Goal: Feedback & Contribution: Submit feedback/report problem

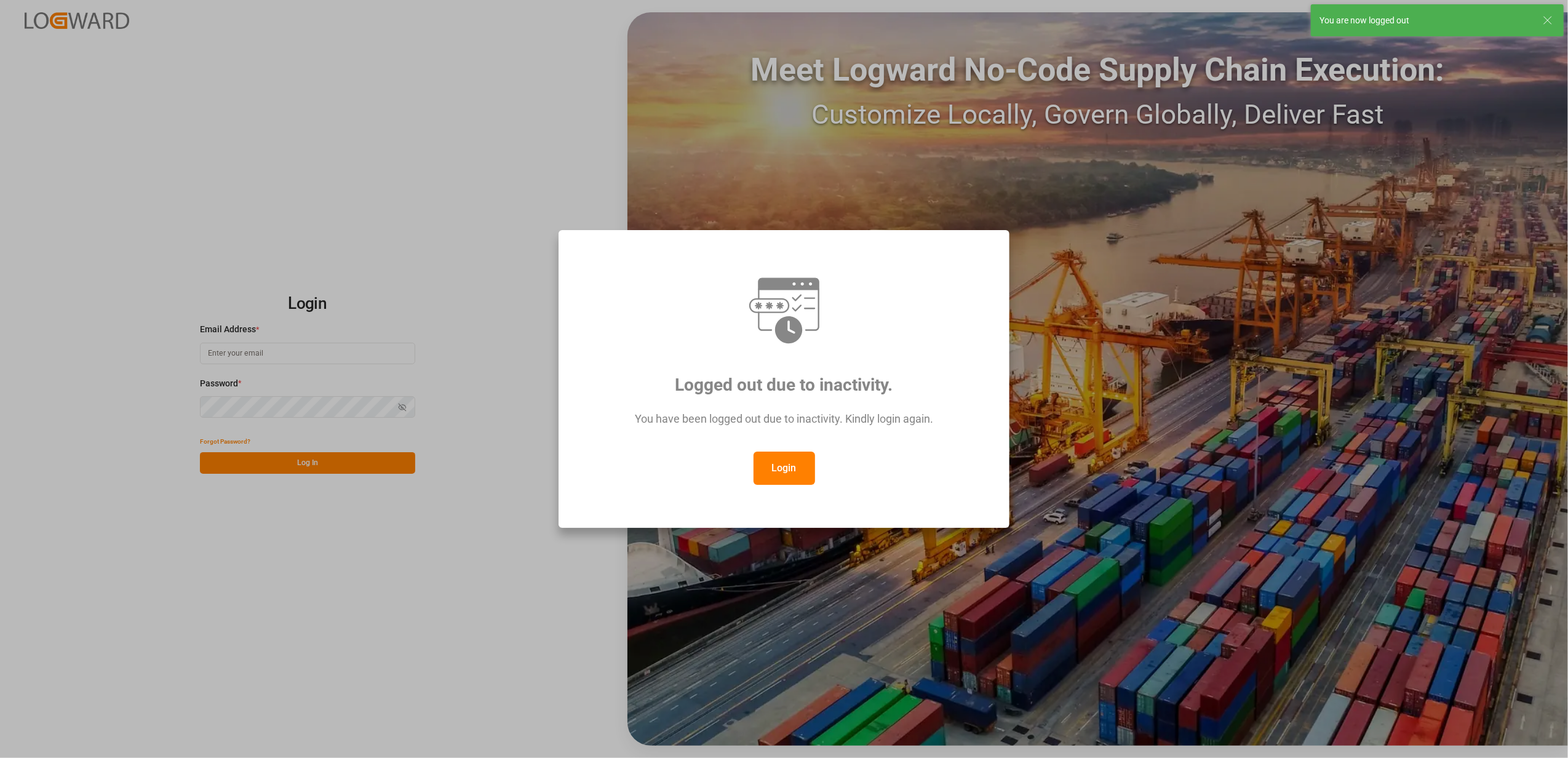
type input "[EMAIL_ADDRESS][DOMAIN_NAME]"
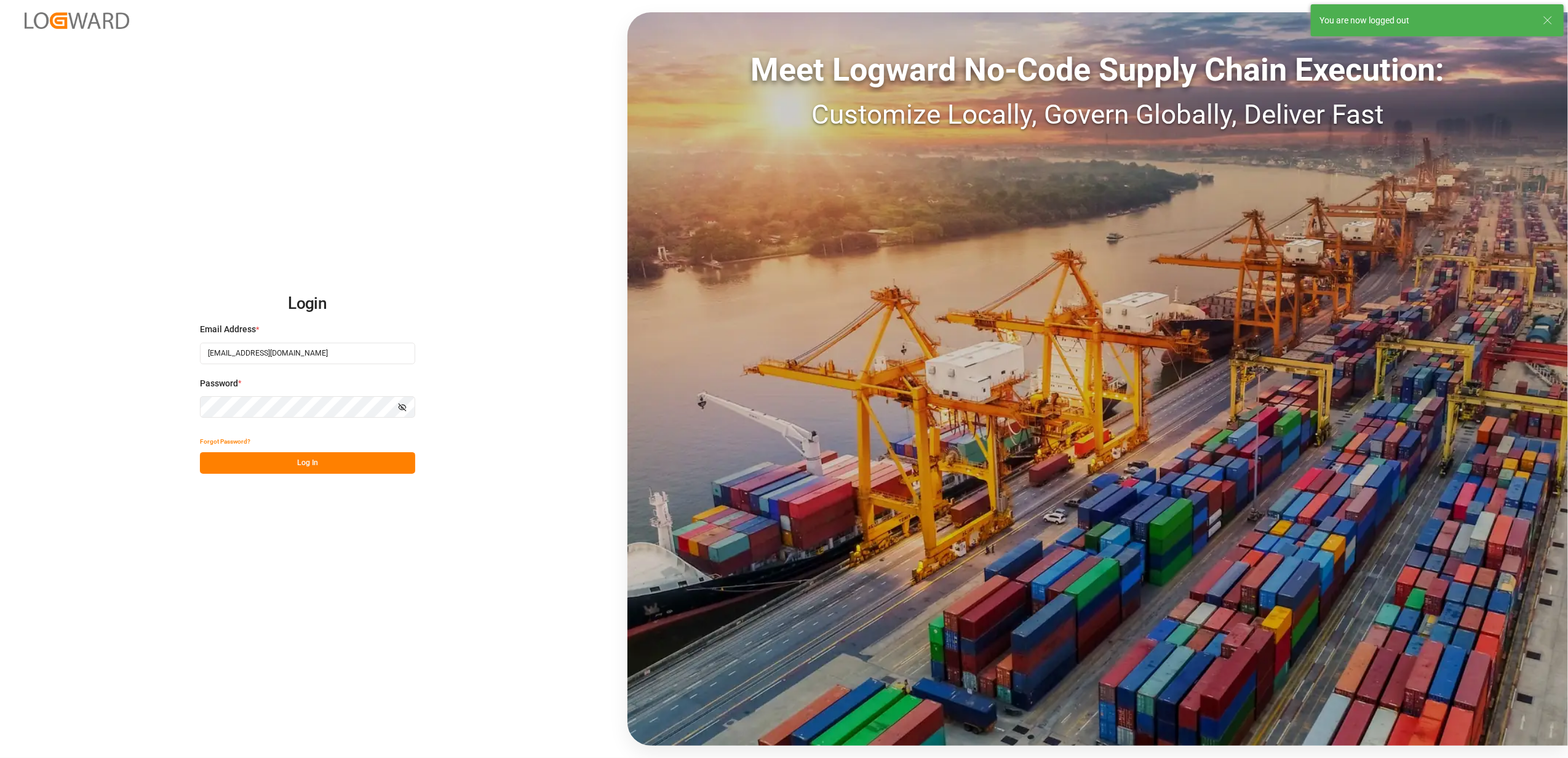
click at [301, 458] on button "Log In" at bounding box center [307, 463] width 216 height 22
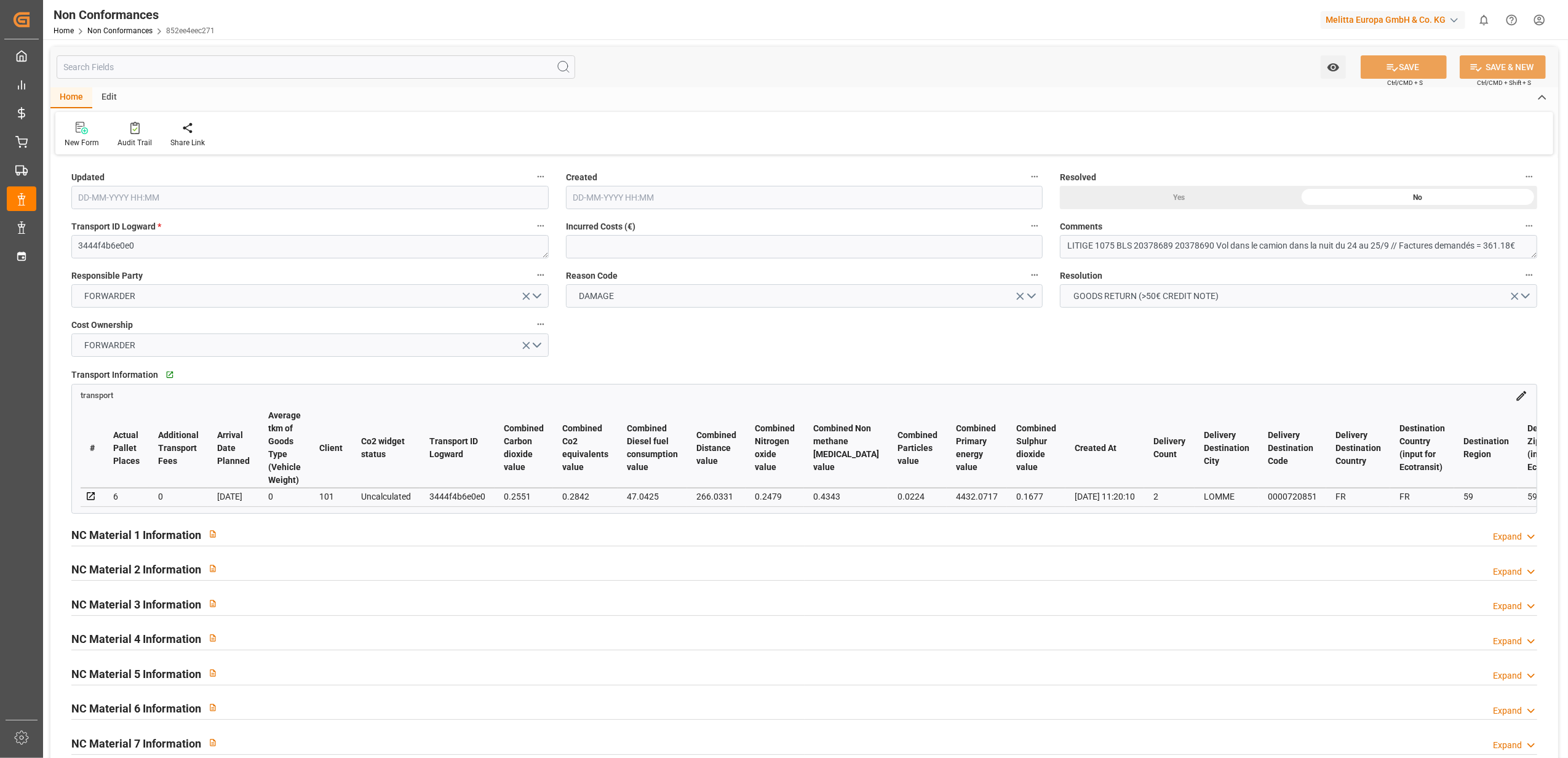
type input "07-10-2025 13:10"
type input "25-09-2025 08:48"
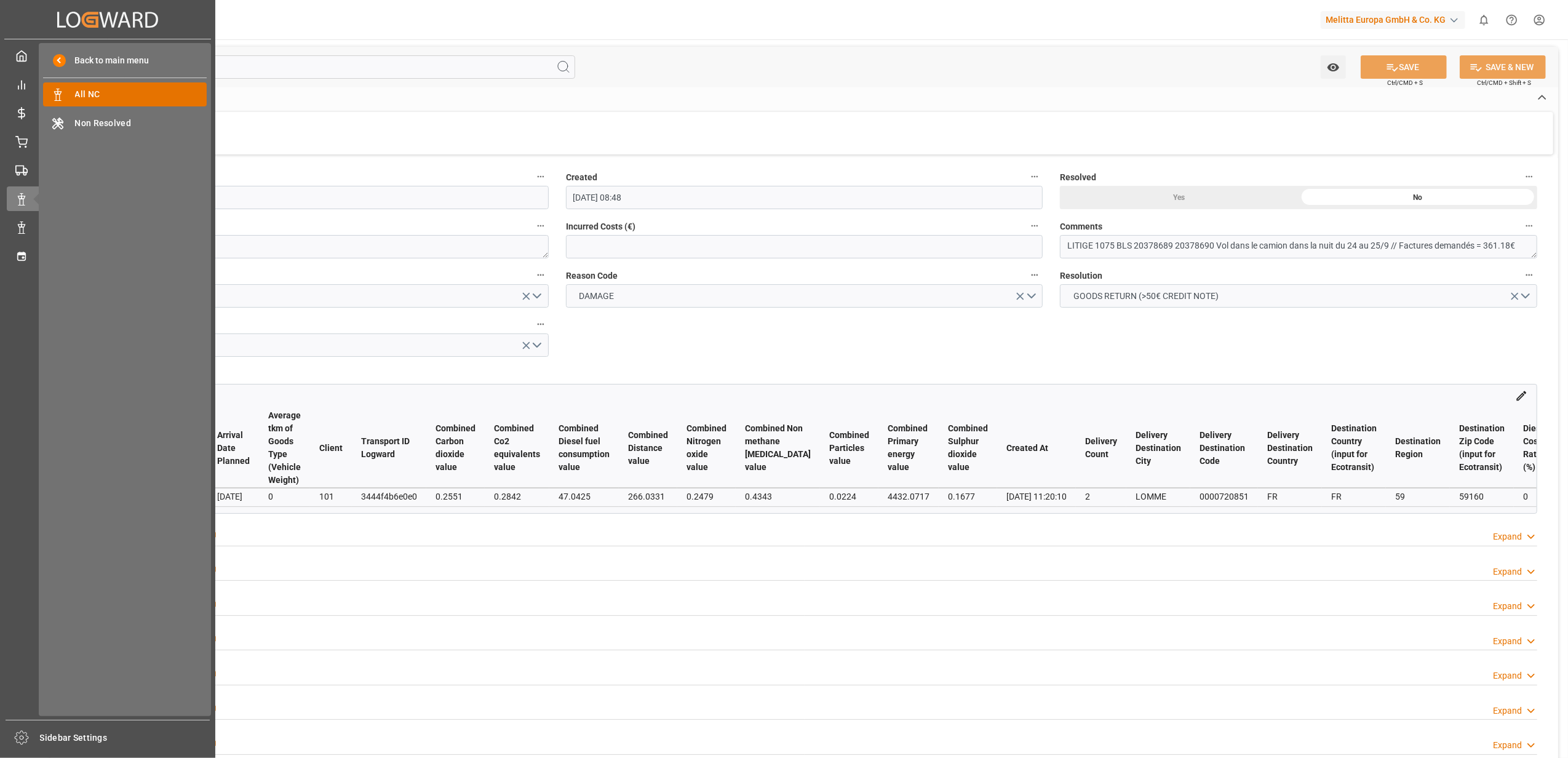
click at [100, 91] on span "All NC" at bounding box center [141, 94] width 132 height 13
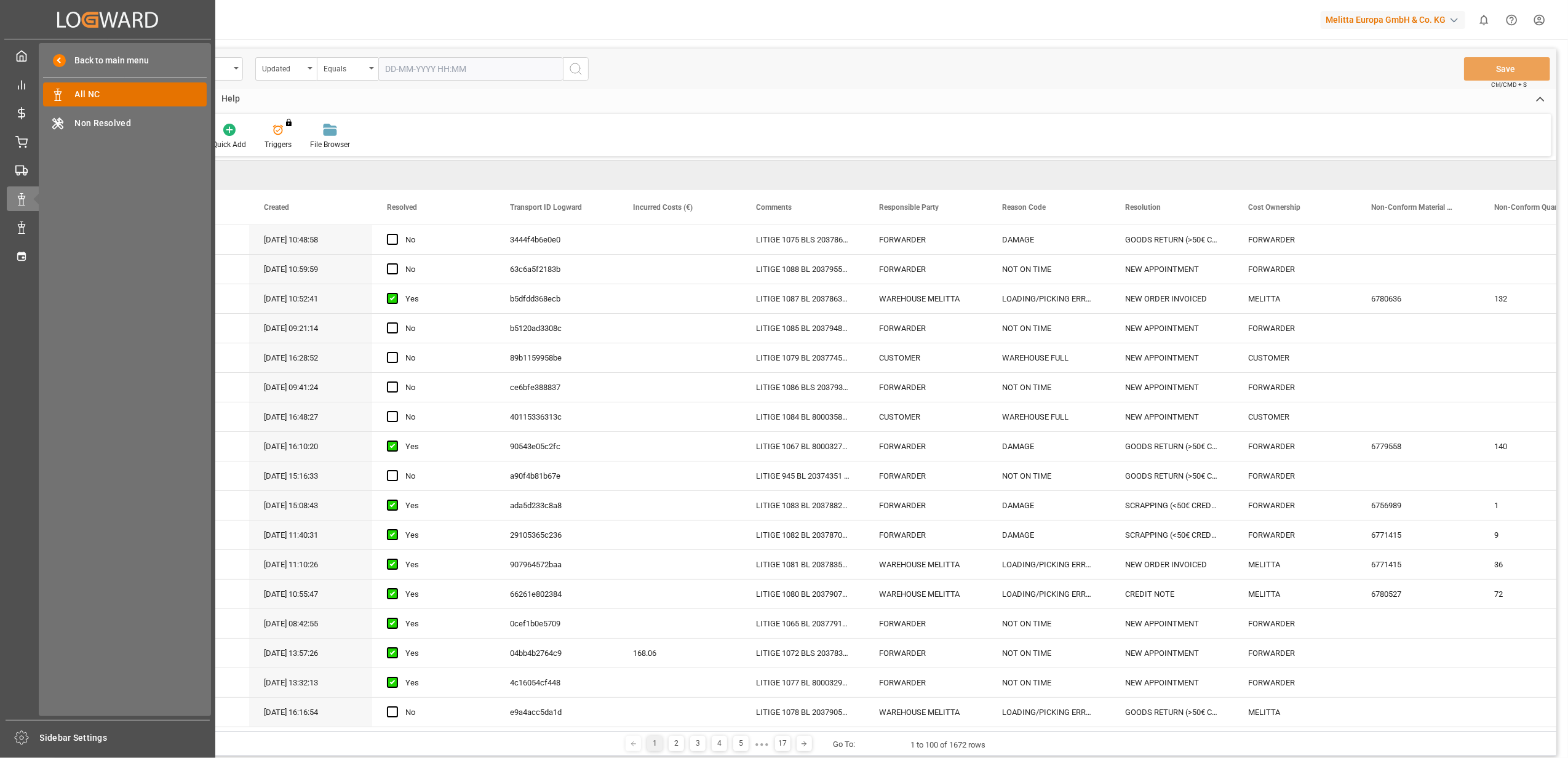
click at [138, 89] on span "All NC" at bounding box center [141, 94] width 132 height 13
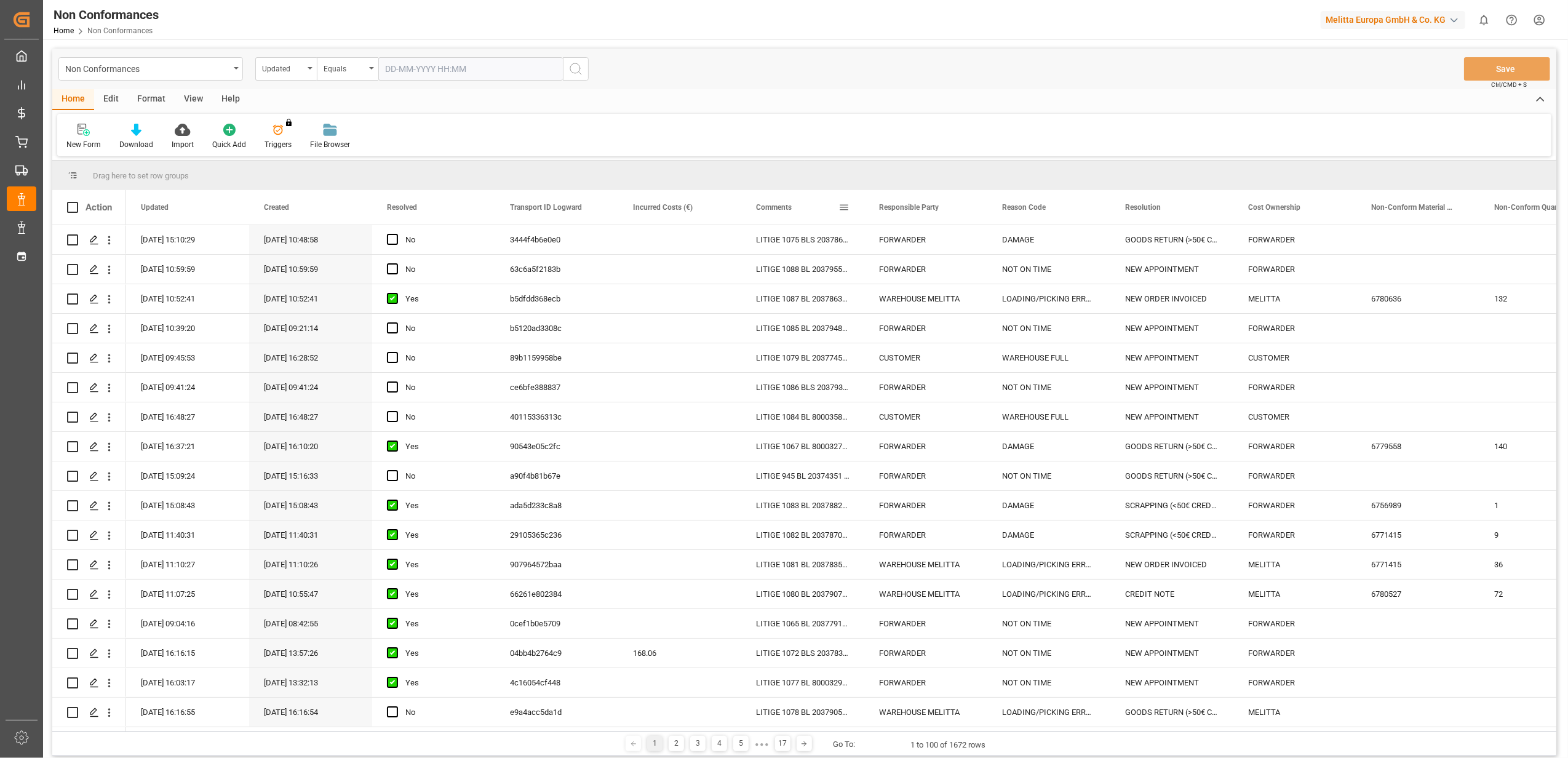
click at [842, 207] on span at bounding box center [844, 207] width 11 height 11
click at [902, 210] on span "filter" at bounding box center [901, 209] width 11 height 11
click at [959, 244] on span "Filtering operator" at bounding box center [955, 243] width 11 height 11
click at [879, 301] on span "Fuzzy search" at bounding box center [865, 303] width 45 height 9
click at [881, 276] on input "Filter Value" at bounding box center [901, 274] width 120 height 24
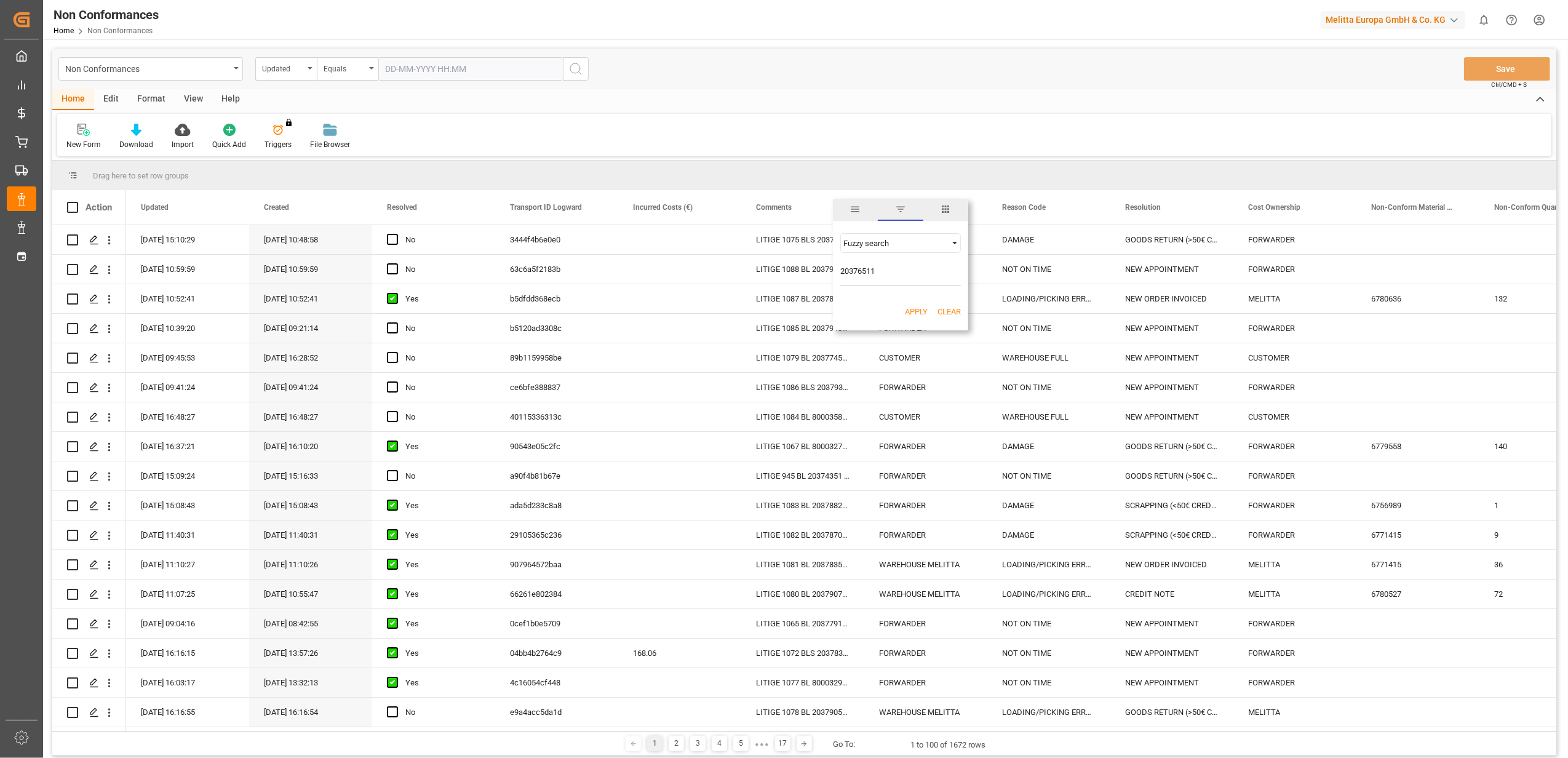
type input "20376511"
click at [918, 306] on button "Apply" at bounding box center [916, 312] width 23 height 12
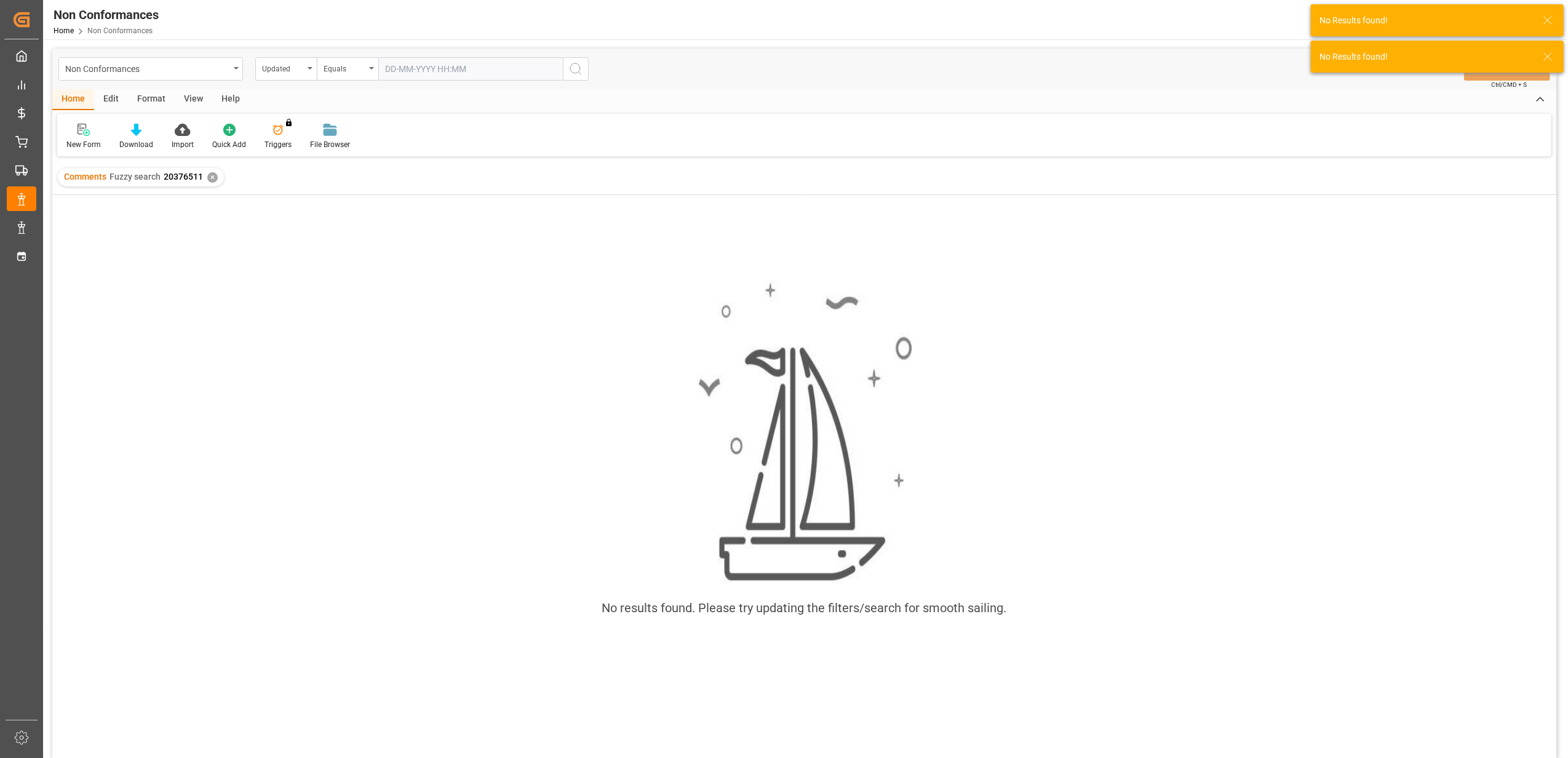
click at [208, 178] on div "✕" at bounding box center [212, 177] width 10 height 10
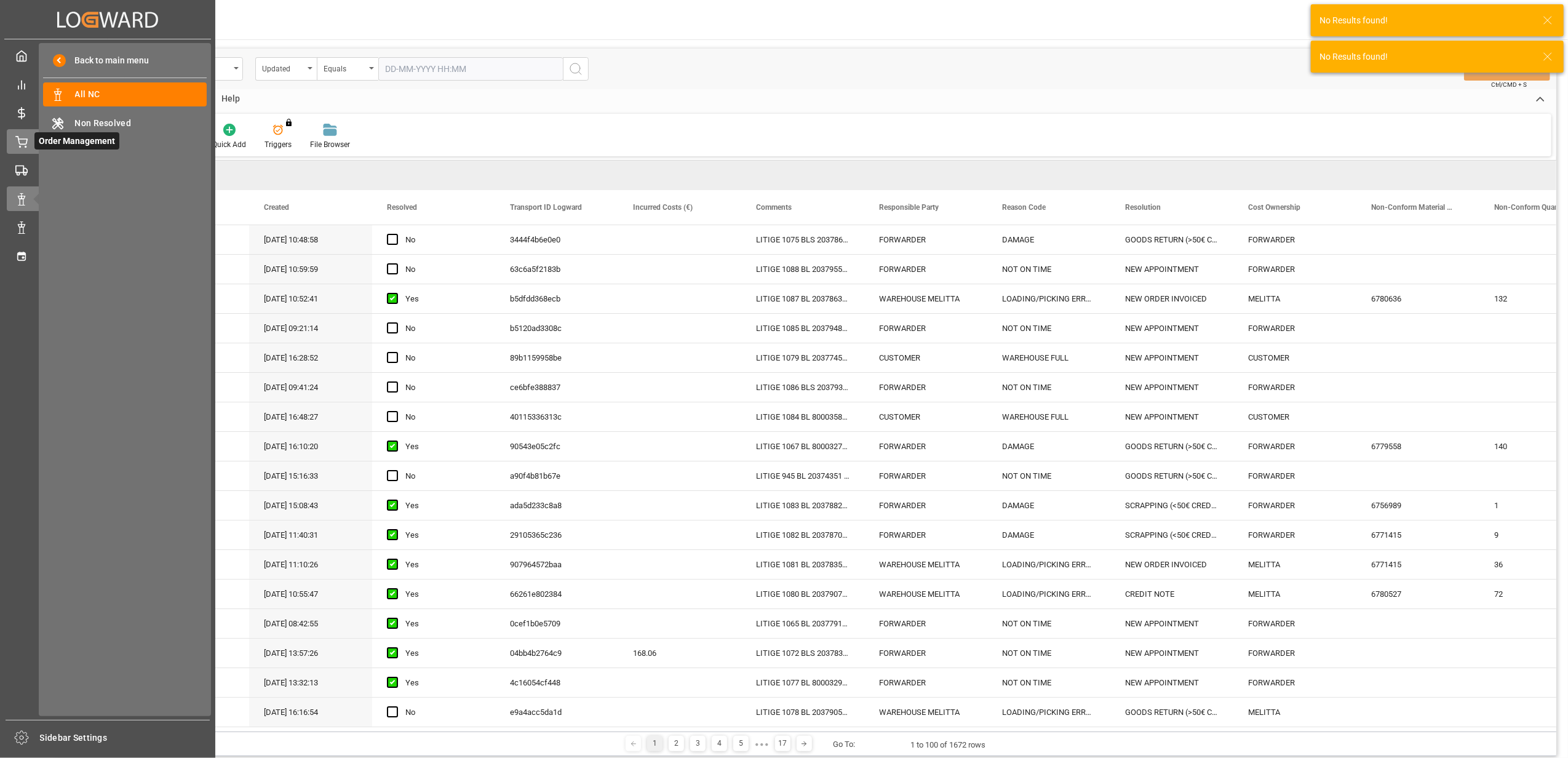
click at [20, 144] on icon at bounding box center [22, 142] width 12 height 12
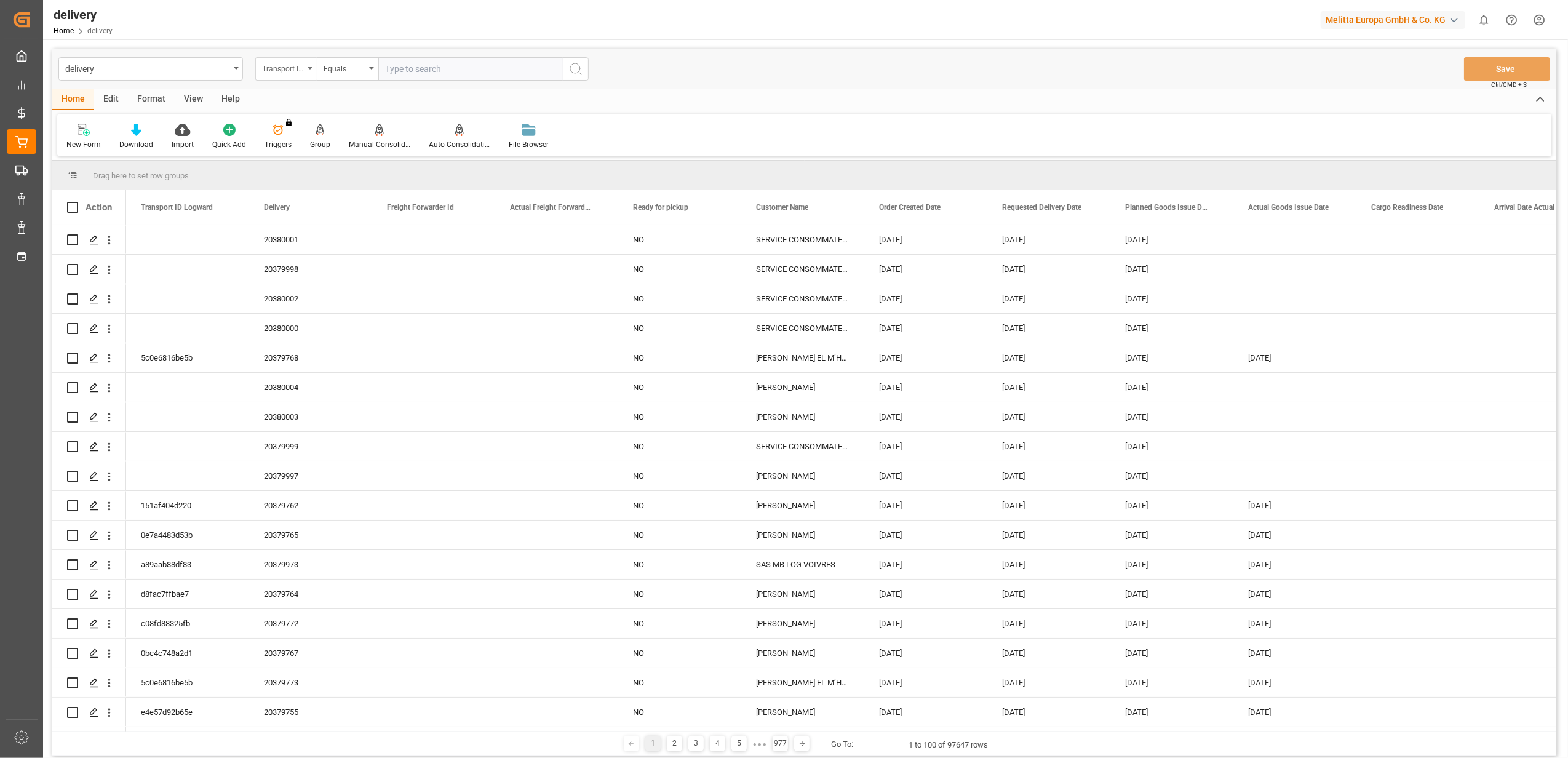
click at [309, 72] on div "Transport ID Logward" at bounding box center [286, 69] width 61 height 24
click at [305, 154] on div "Delivery" at bounding box center [347, 151] width 183 height 26
click at [415, 72] on input "text" at bounding box center [470, 69] width 184 height 24
type input "20376511"
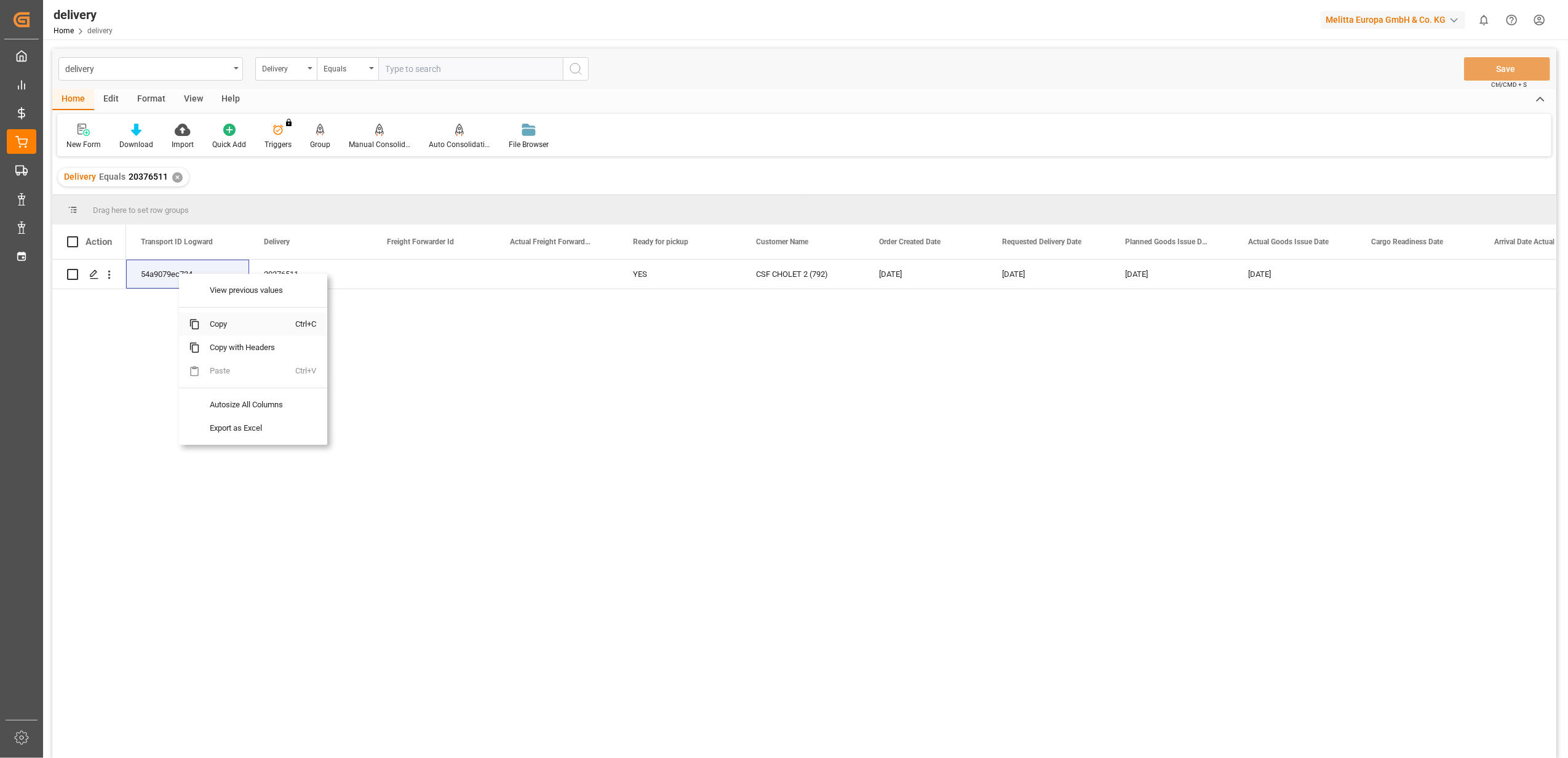
click at [222, 321] on span "Copy" at bounding box center [248, 324] width 96 height 24
click at [210, 322] on span "Copy" at bounding box center [238, 324] width 96 height 24
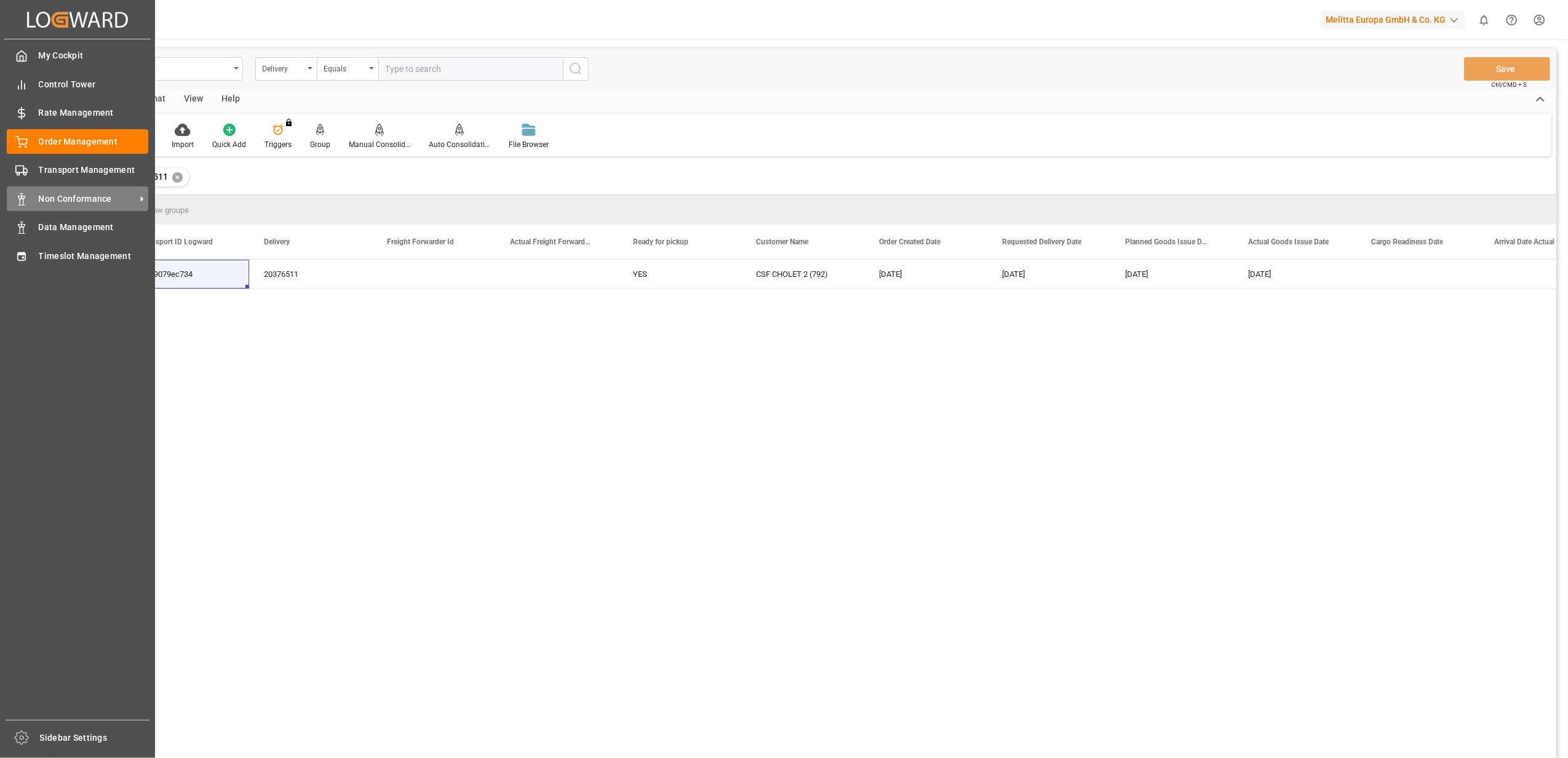
click at [65, 193] on span "Non Conformance" at bounding box center [87, 199] width 97 height 13
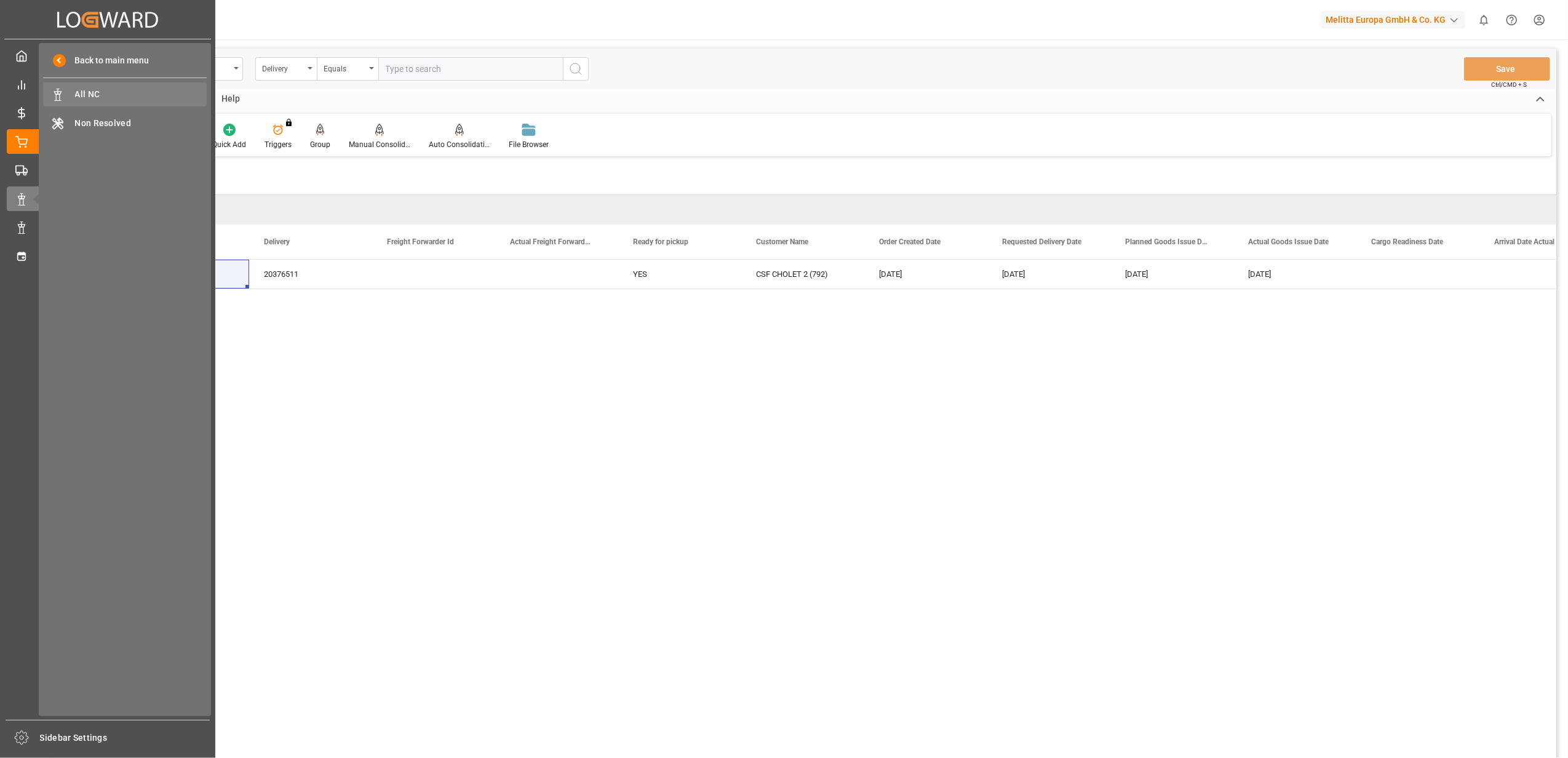
click at [86, 90] on span "All NC" at bounding box center [141, 94] width 132 height 13
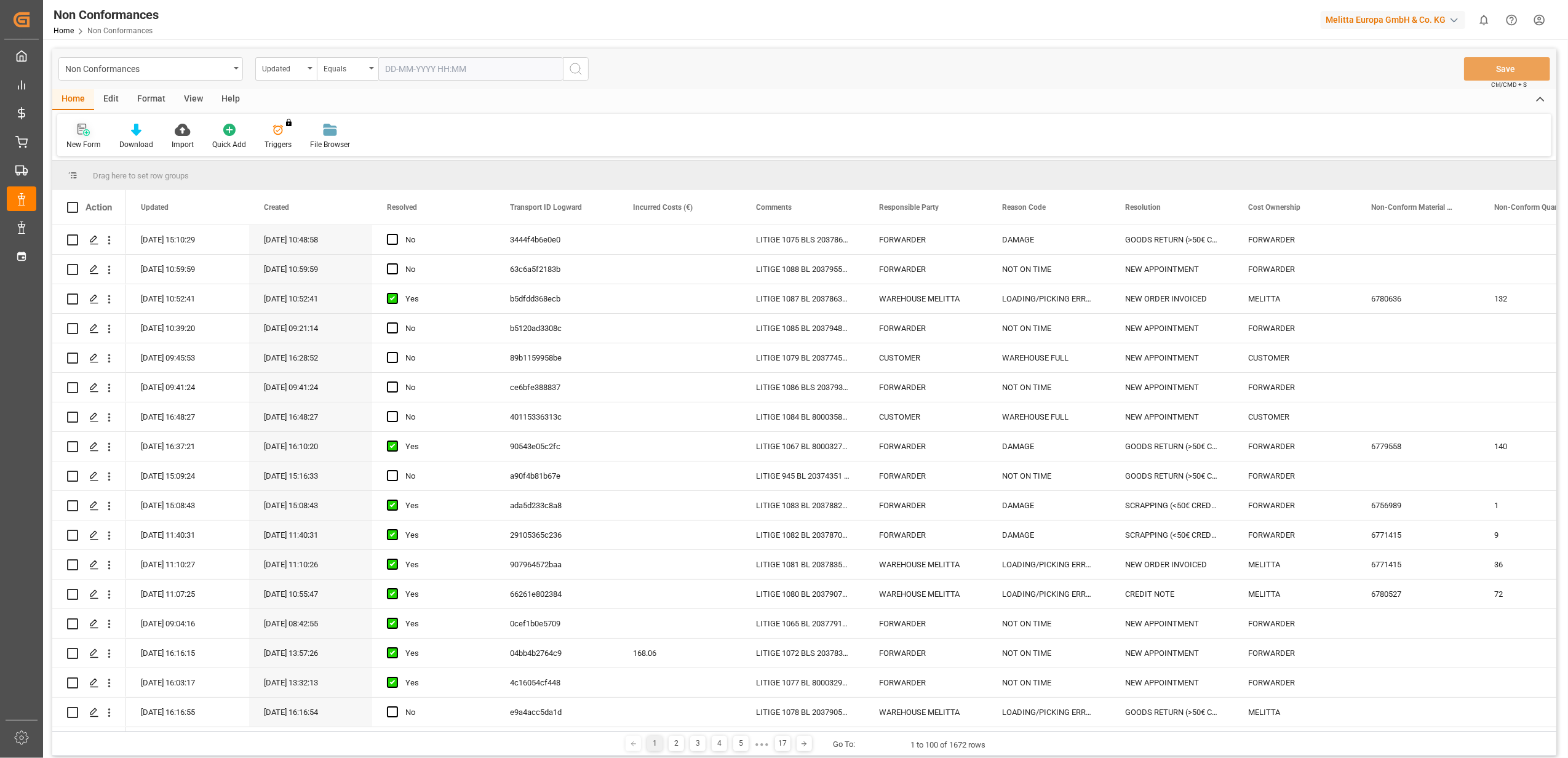
click at [86, 138] on div "New Form" at bounding box center [84, 136] width 53 height 27
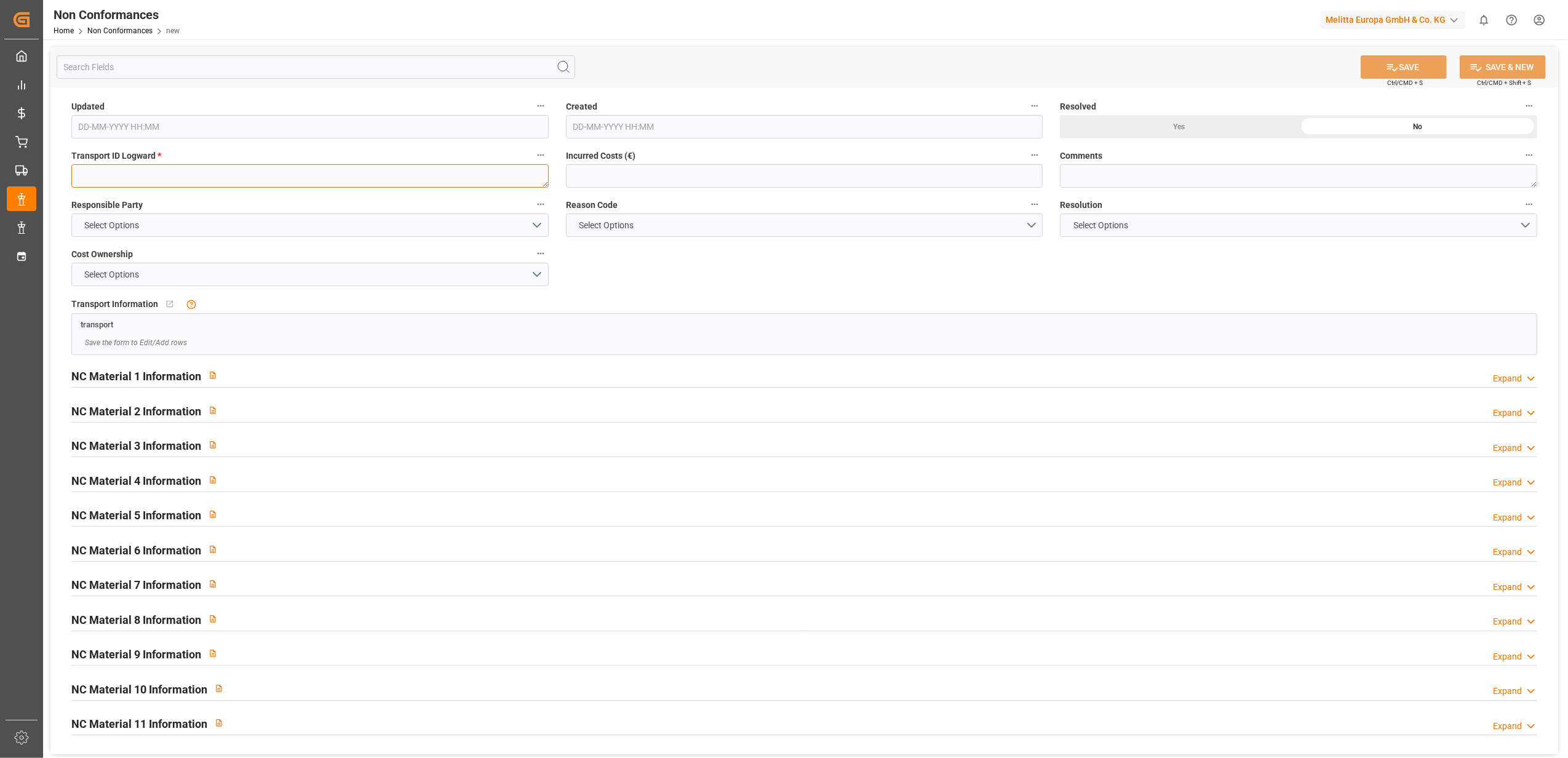
click at [272, 180] on textarea at bounding box center [310, 176] width 478 height 24
paste textarea "54a9079ec734"
type textarea "54a9079ec734"
click at [537, 225] on button "Select Options" at bounding box center [310, 225] width 478 height 24
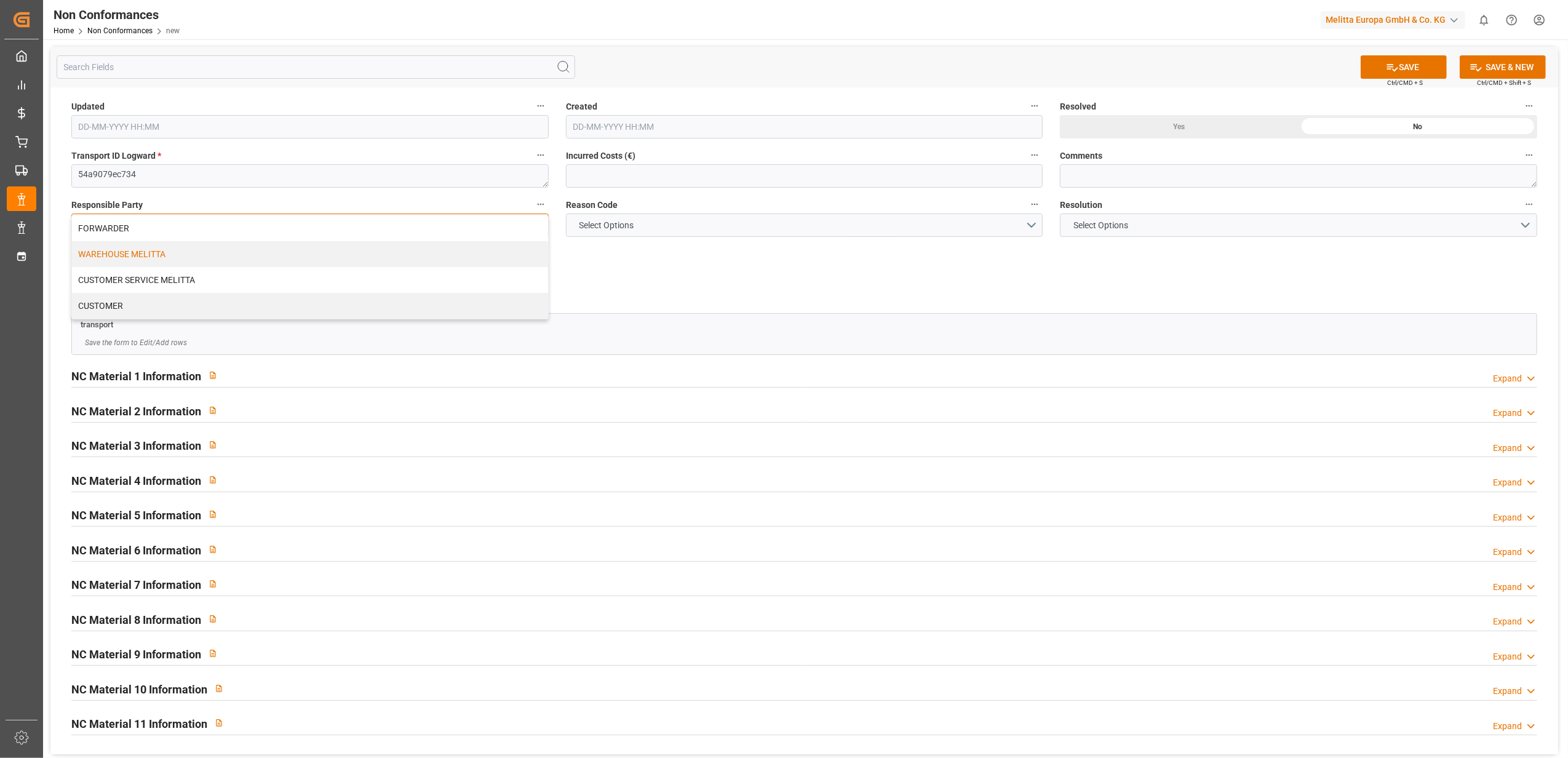
click at [225, 251] on div "WAREHOUSE MELITTA" at bounding box center [310, 254] width 476 height 26
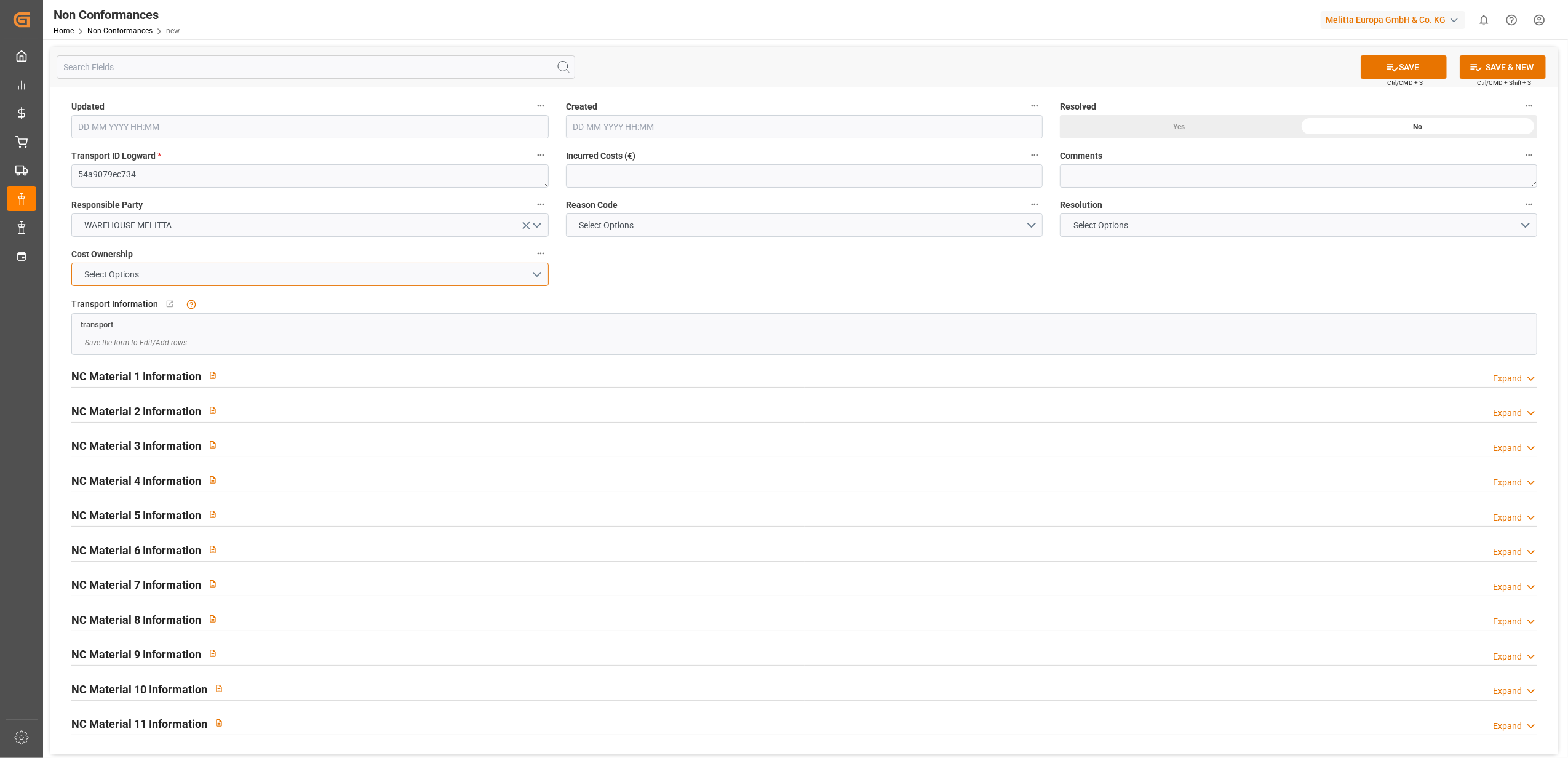
click at [532, 277] on button "Select Options" at bounding box center [310, 274] width 478 height 24
click at [327, 301] on div "MELITTA" at bounding box center [310, 303] width 476 height 26
click at [1031, 224] on button "Select Options" at bounding box center [805, 225] width 478 height 24
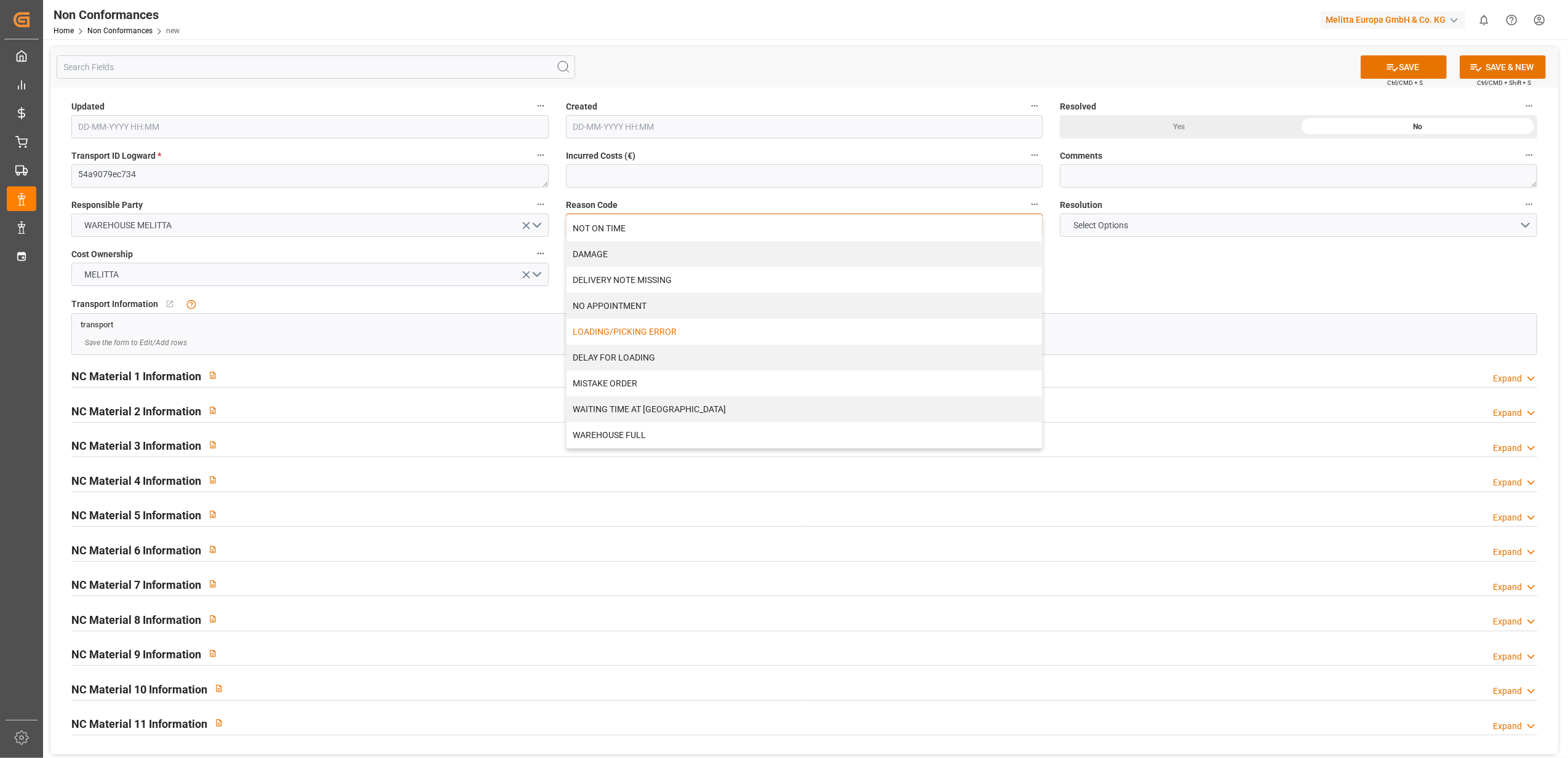
click at [697, 332] on div "LOADING/PICKING ERROR" at bounding box center [805, 332] width 476 height 26
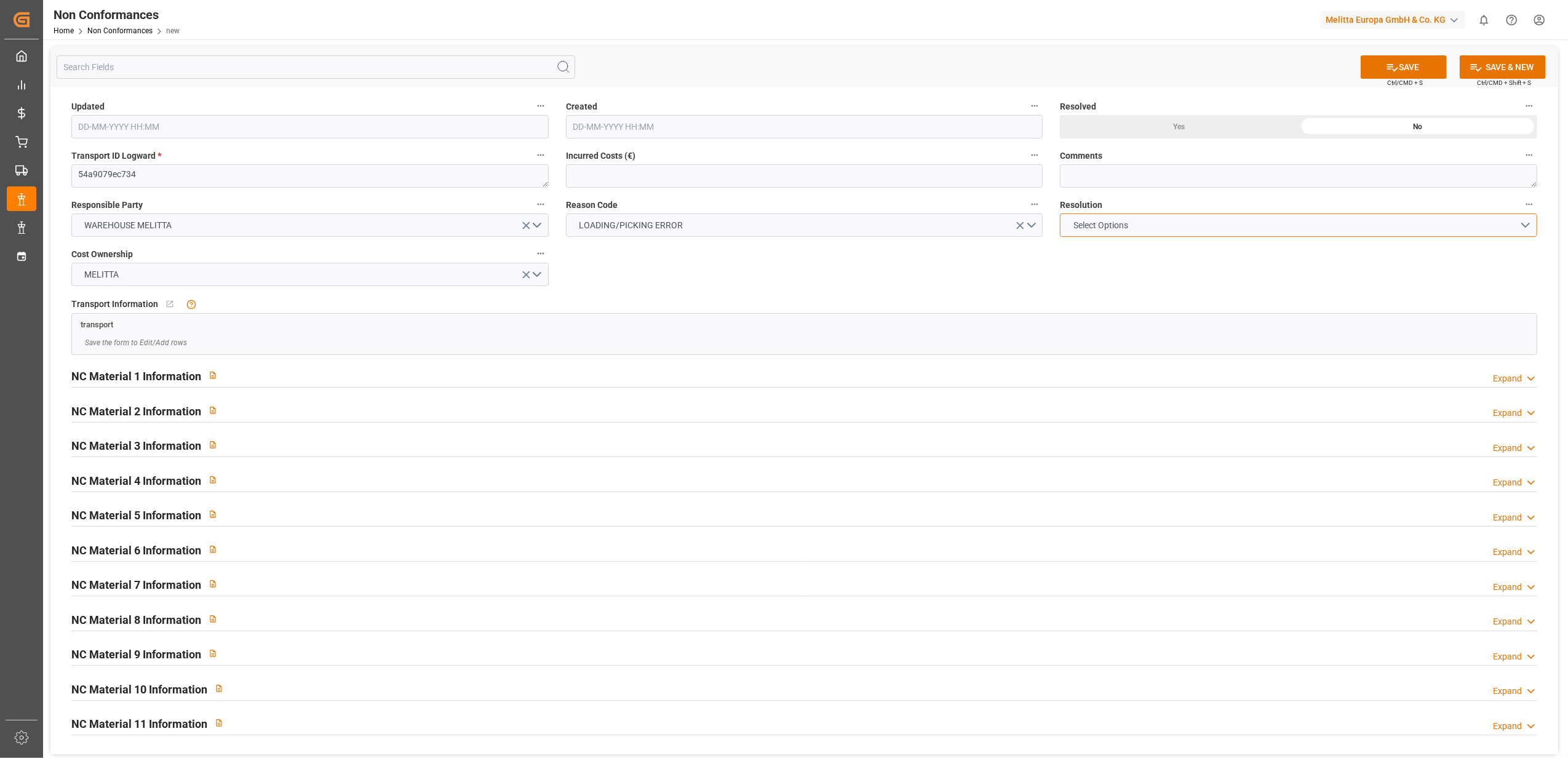
click at [1521, 224] on button "Select Options" at bounding box center [1298, 225] width 478 height 24
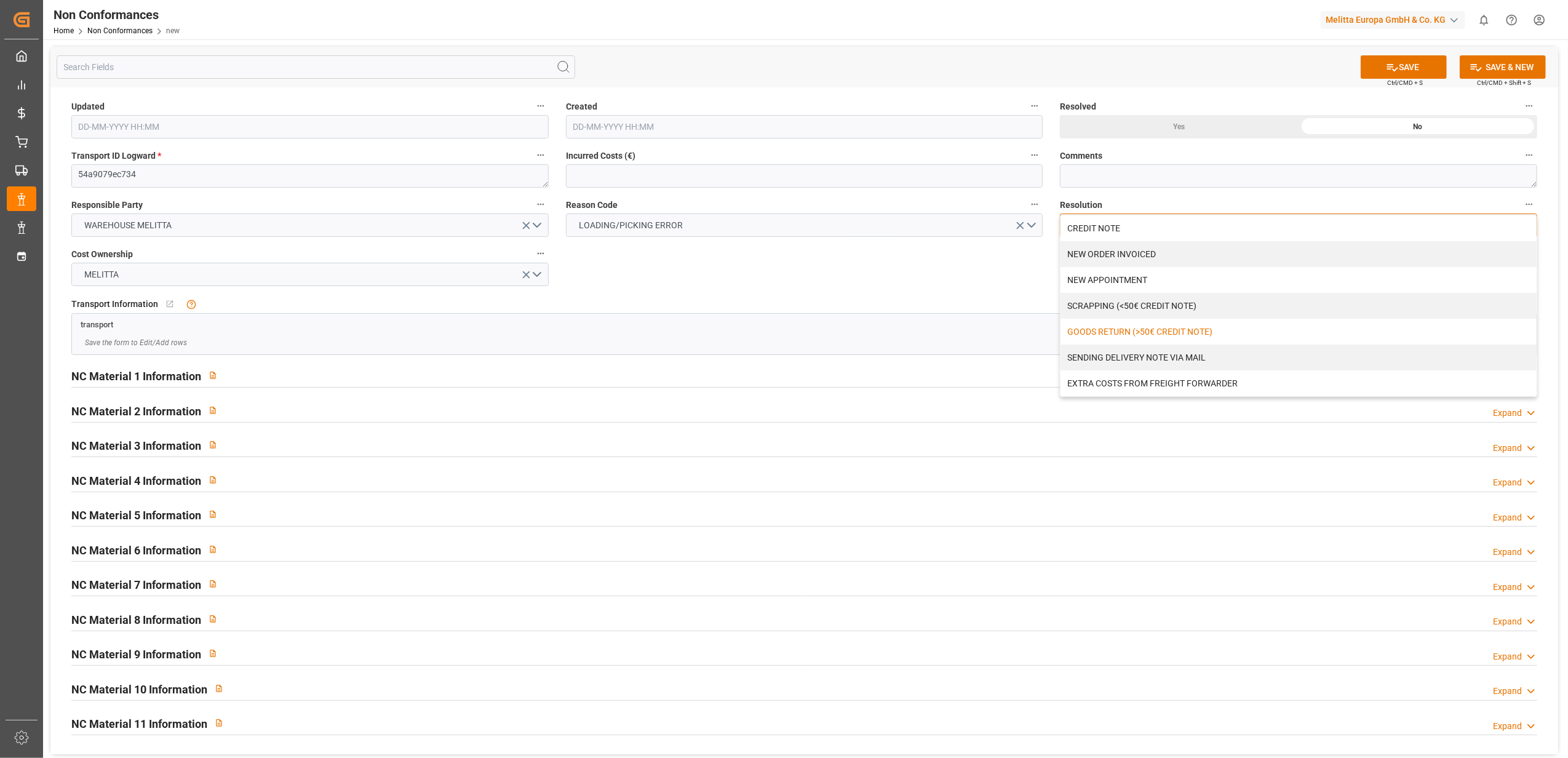
click at [1191, 330] on div "GOODS RETURN (>50€ CREDIT NOTE)" at bounding box center [1298, 332] width 476 height 26
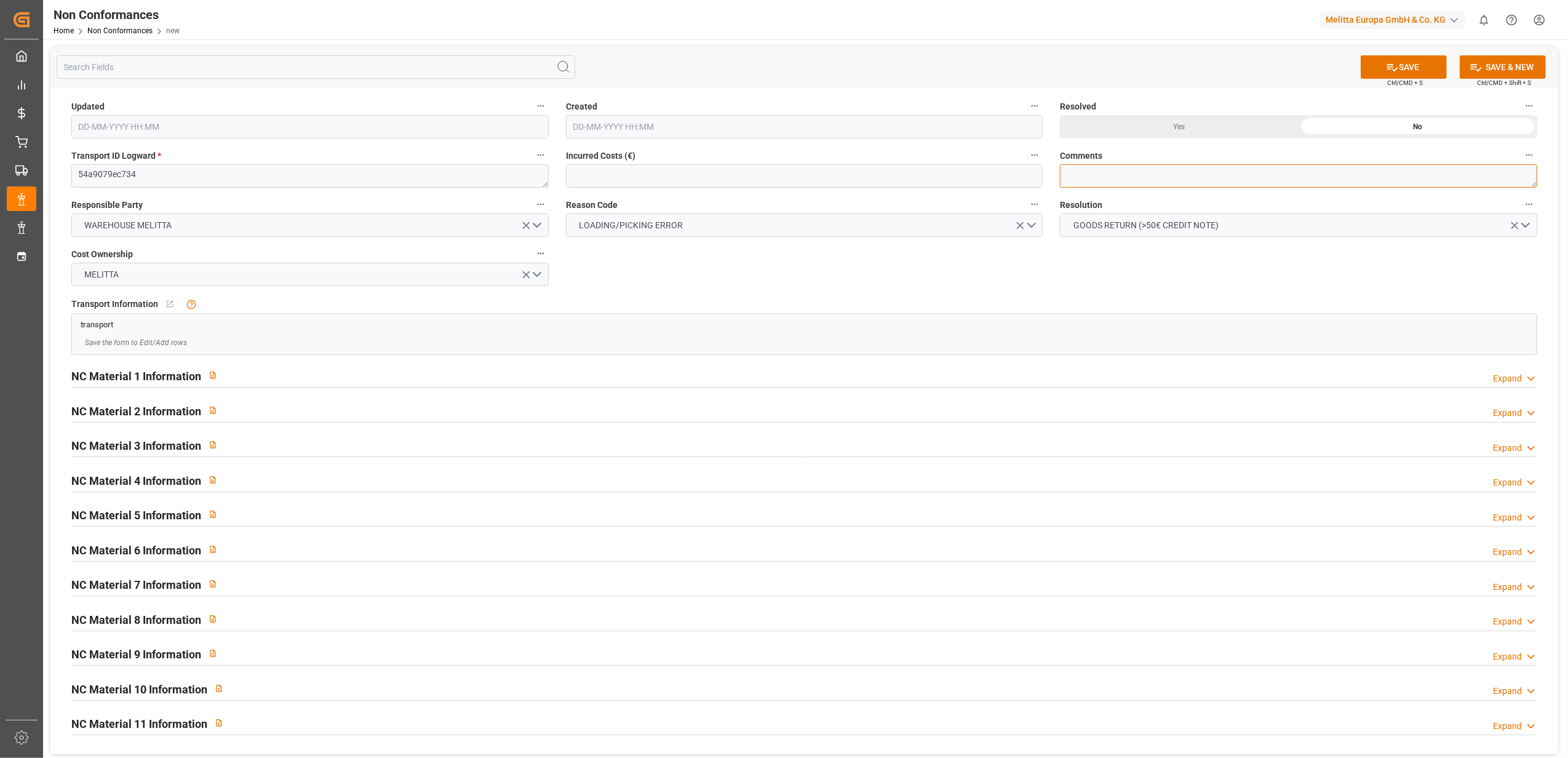
click at [1101, 177] on textarea at bounding box center [1298, 176] width 478 height 24
type textarea "LITIGE 1089 BL 20376511 Reçu 1 palette Alu 10m Toppics au lieu d'une palette Al…"
click at [1420, 63] on button "SAVE" at bounding box center [1403, 67] width 86 height 24
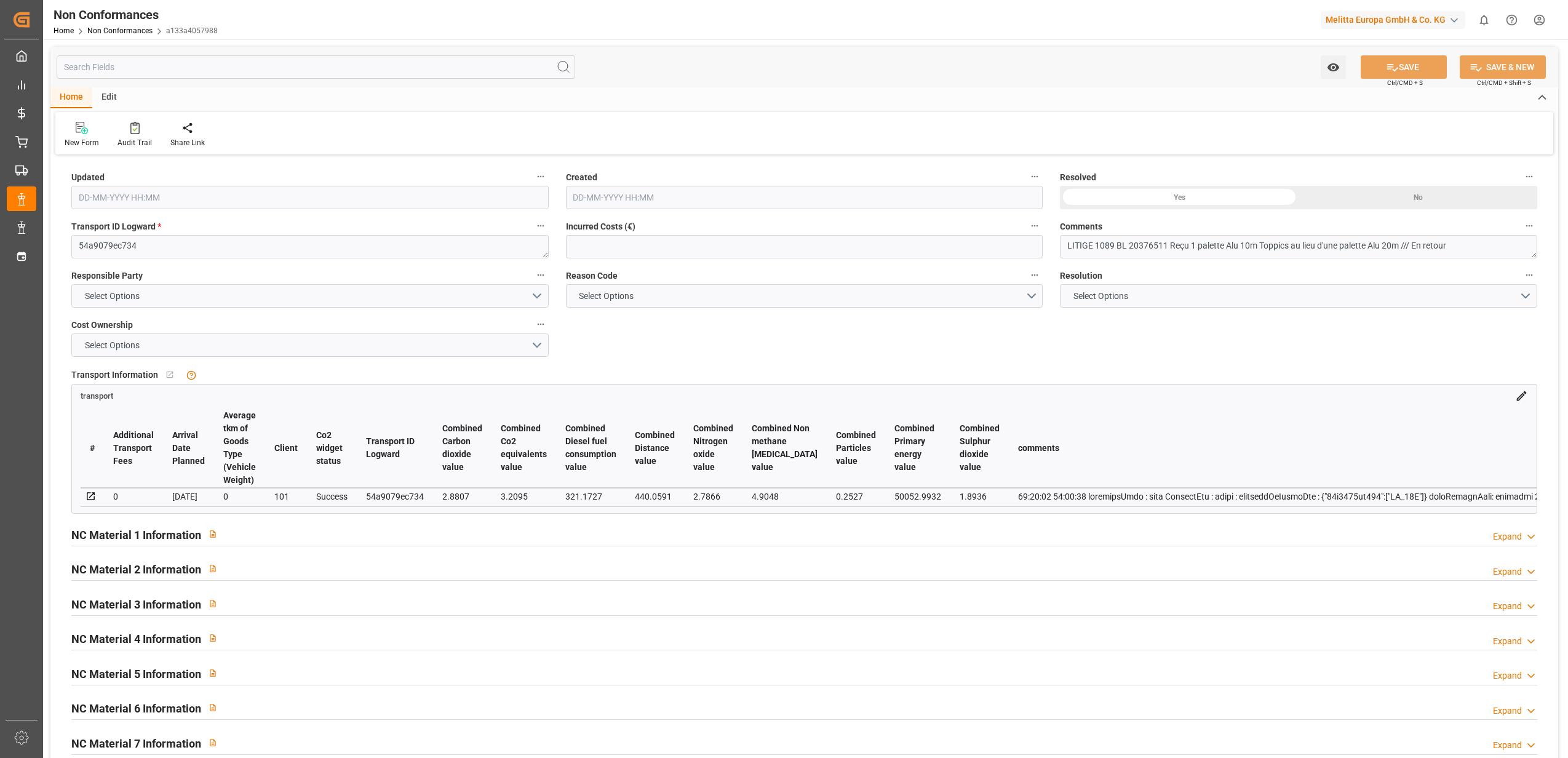
type input "07-10-2025 14:22"
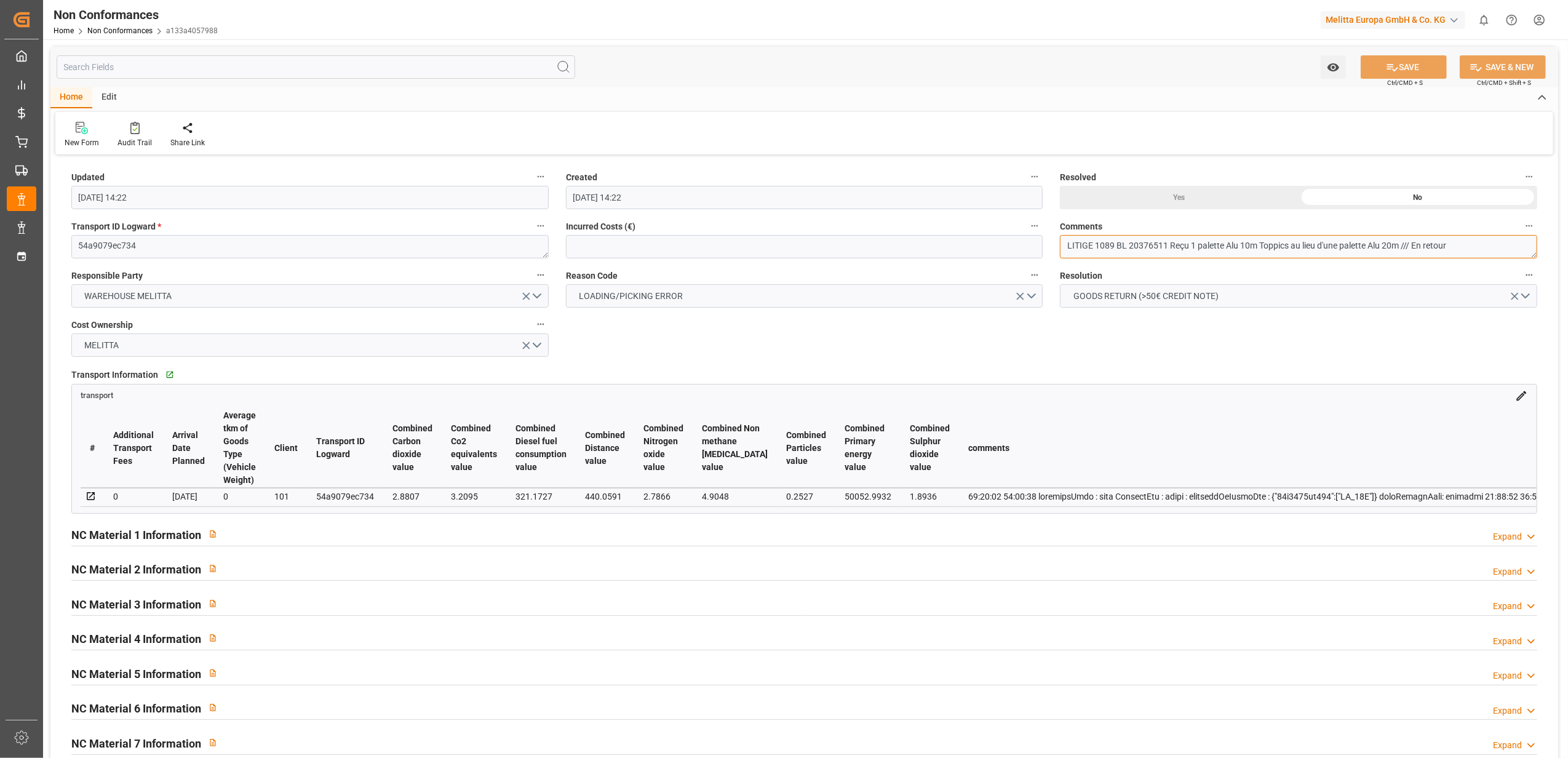
click at [1283, 246] on textarea "LITIGE 1089 BL 20376511 Reçu 1 palette Alu 10m Toppics au lieu d'une palette Al…" at bounding box center [1298, 247] width 478 height 24
type textarea "LITIGE 1089 BL 20376511 Reçu 1 palette Alu 10m Toppits au lieu d'une palette Al…"
click at [1435, 69] on button "SAVE" at bounding box center [1403, 67] width 86 height 24
type input "07-10-2025 14:23"
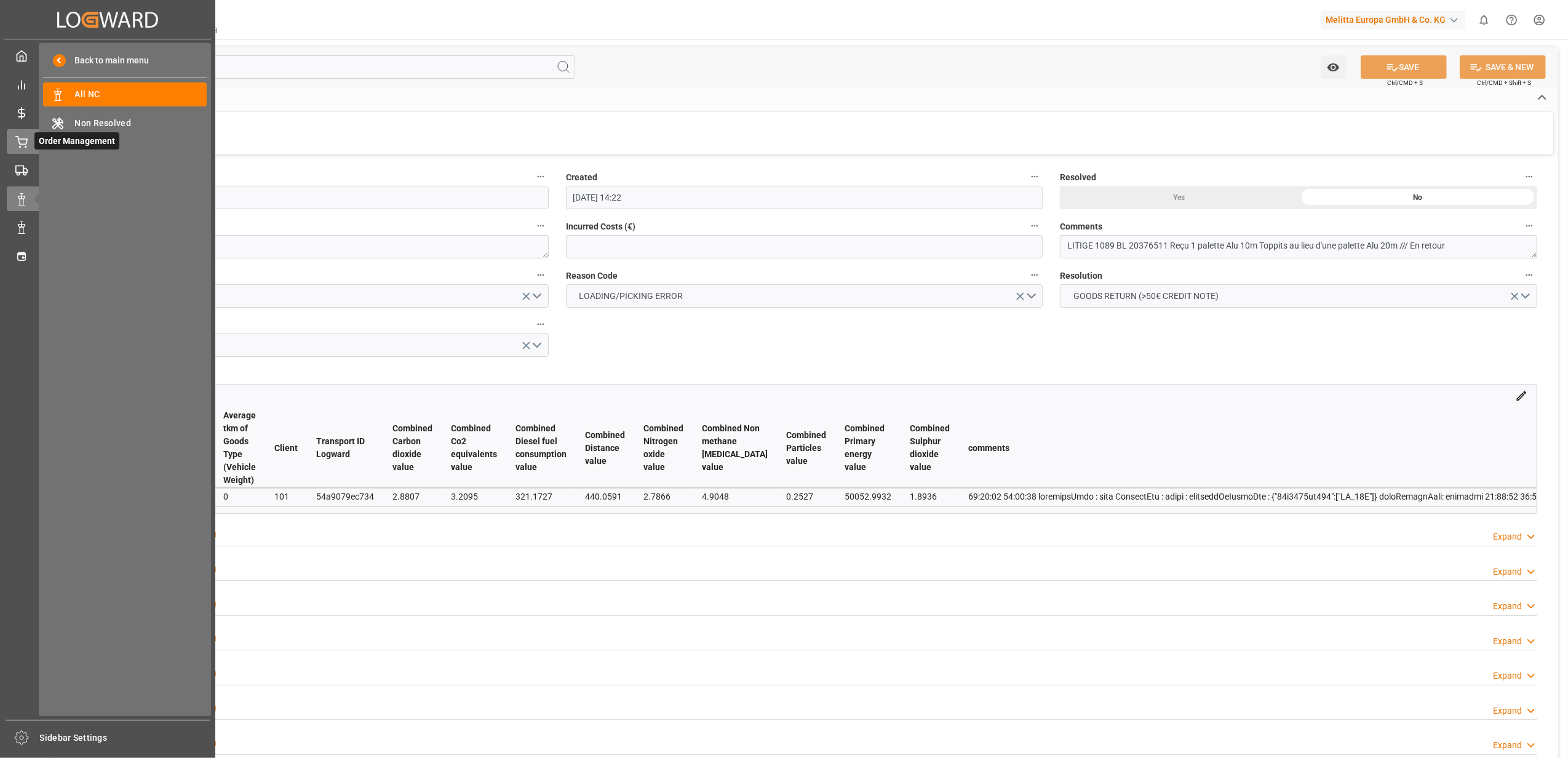
click at [28, 149] on div "Order Management Order Management" at bounding box center [107, 141] width 202 height 24
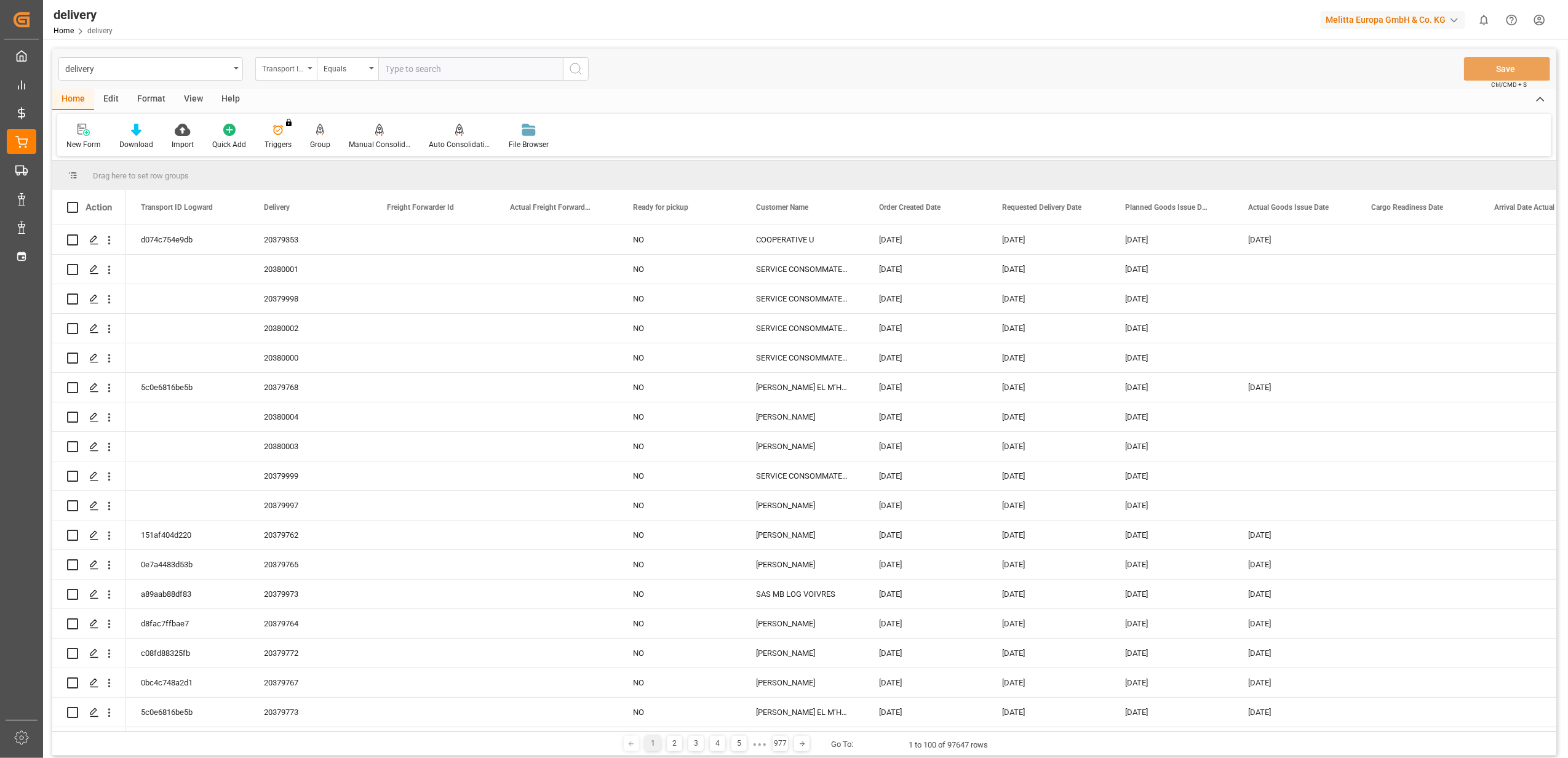
click at [311, 69] on icon "open menu" at bounding box center [309, 68] width 5 height 3
click at [293, 159] on div "Delivery" at bounding box center [347, 151] width 183 height 26
click at [422, 70] on input "text" at bounding box center [470, 69] width 184 height 24
type input "20379326"
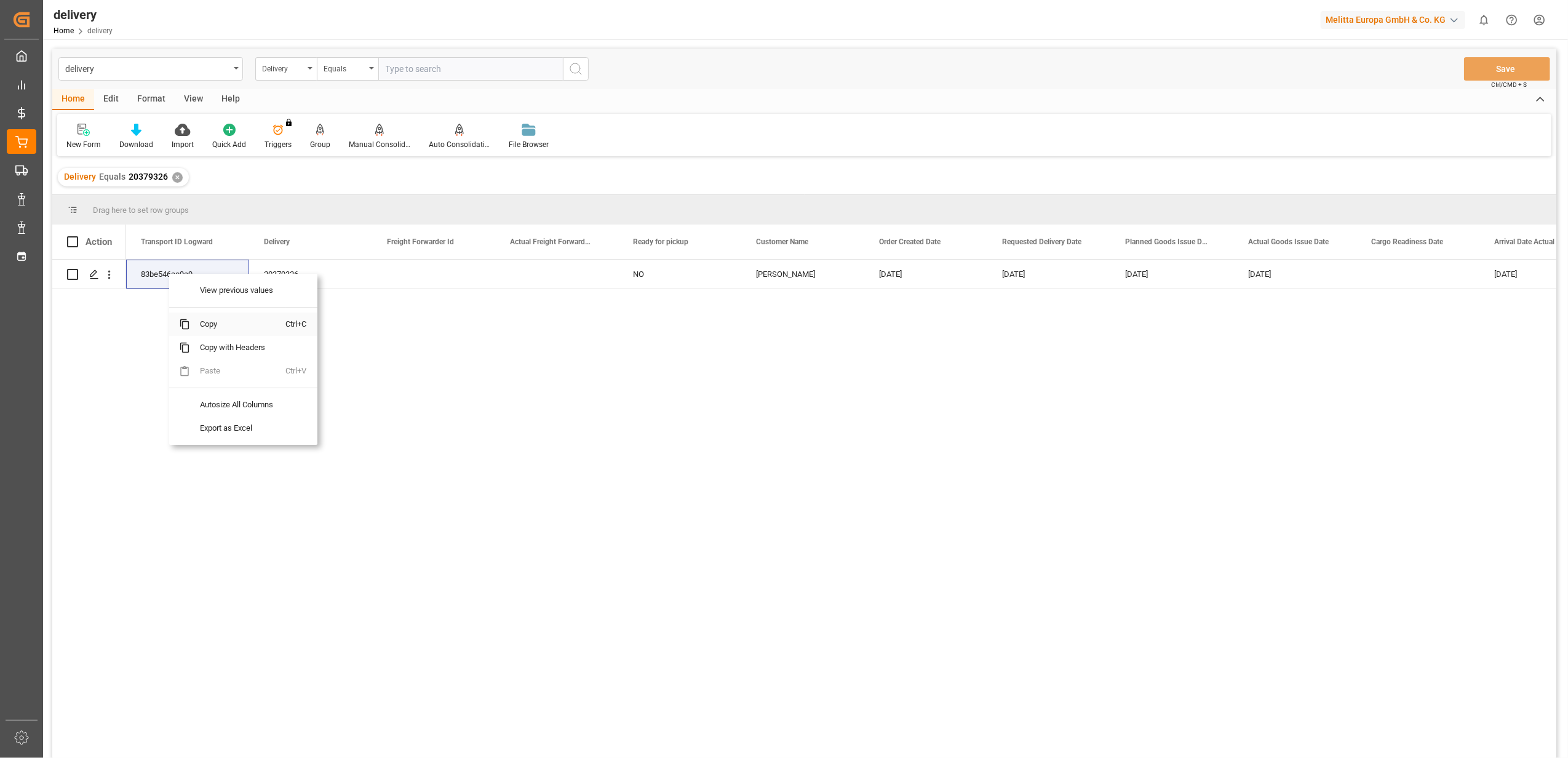
click at [213, 325] on span "Copy" at bounding box center [238, 324] width 96 height 24
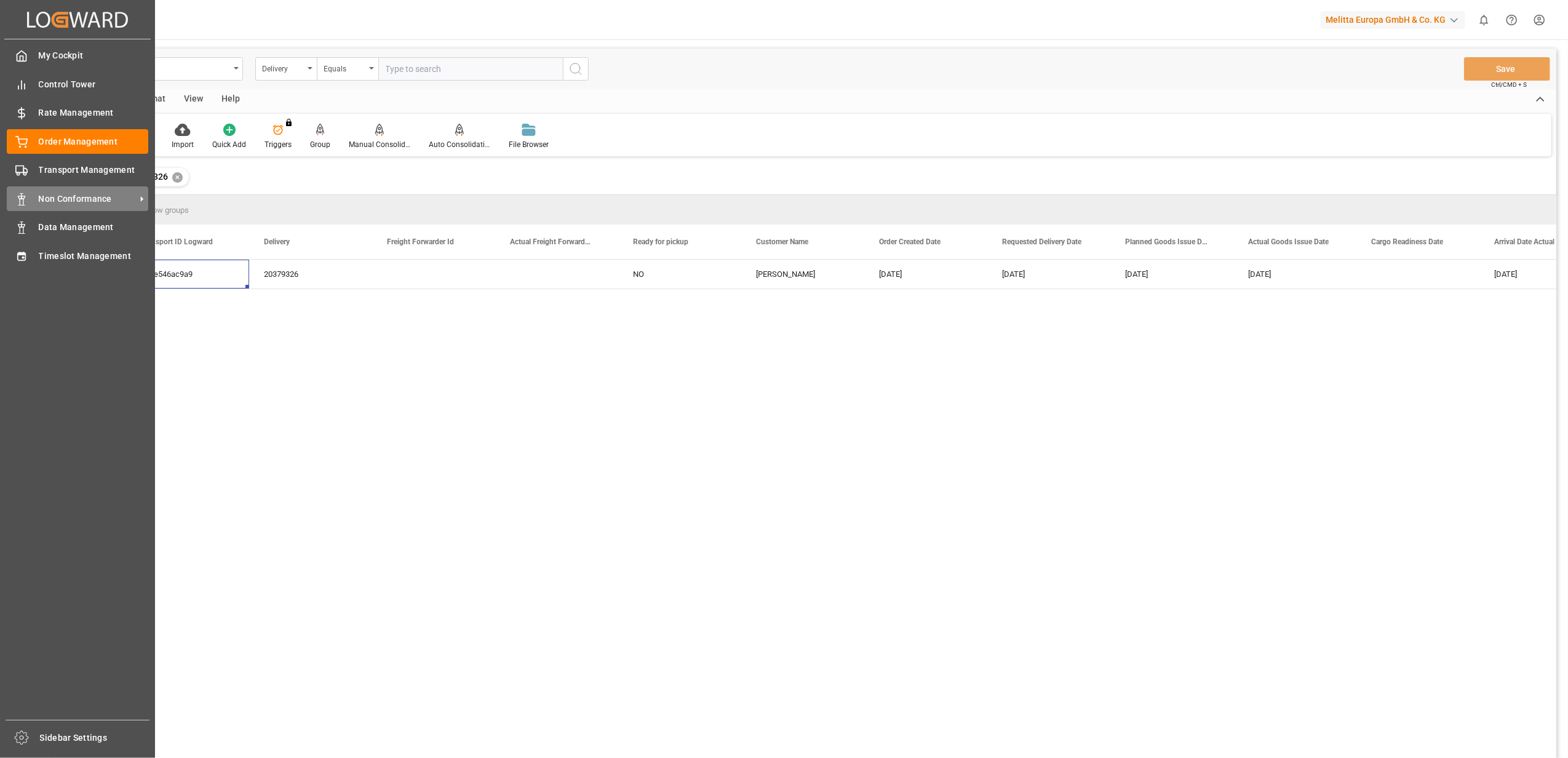
click at [62, 193] on span "Non Conformance" at bounding box center [87, 199] width 97 height 13
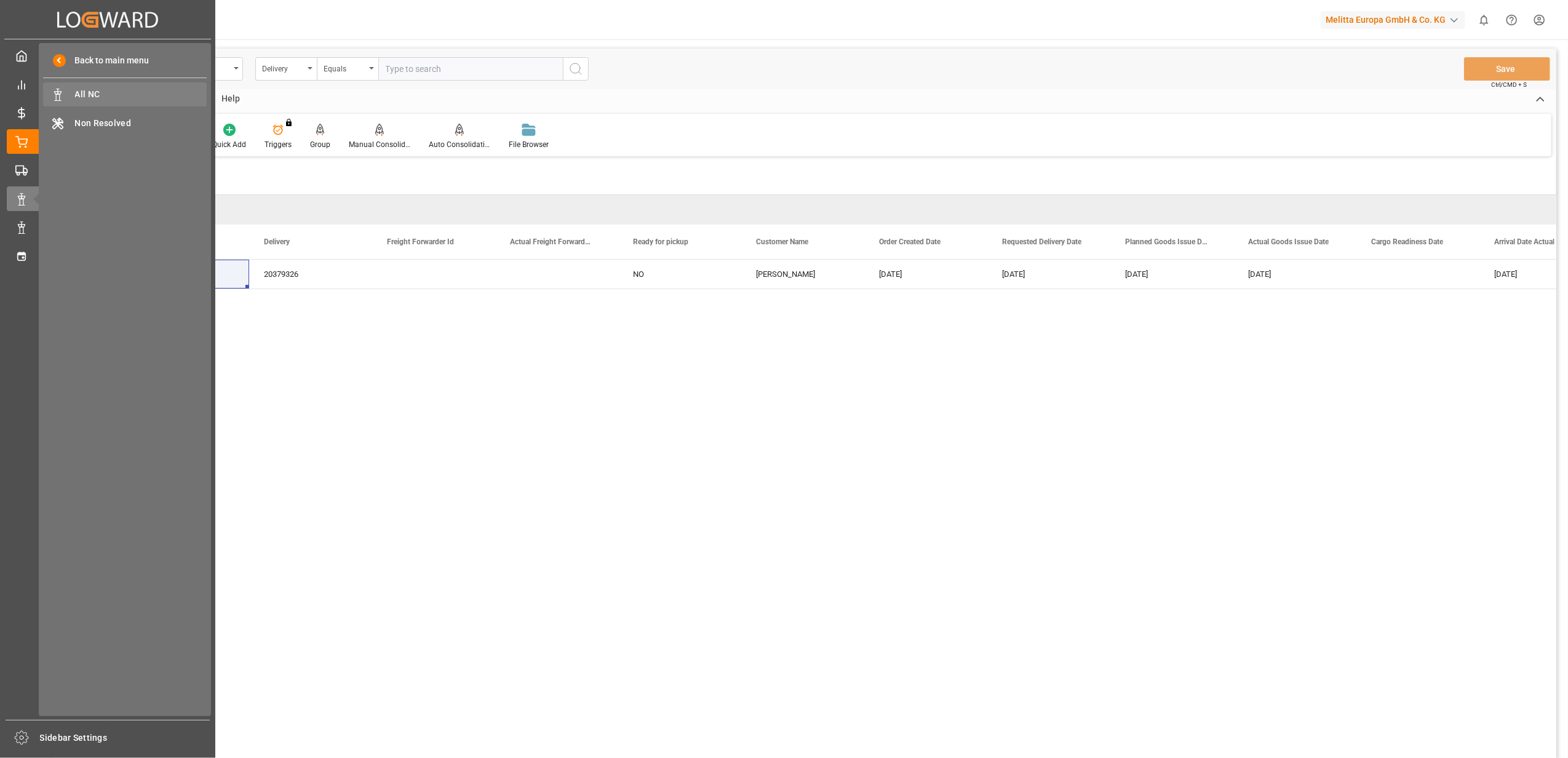
click at [95, 95] on span "All NC" at bounding box center [141, 94] width 132 height 13
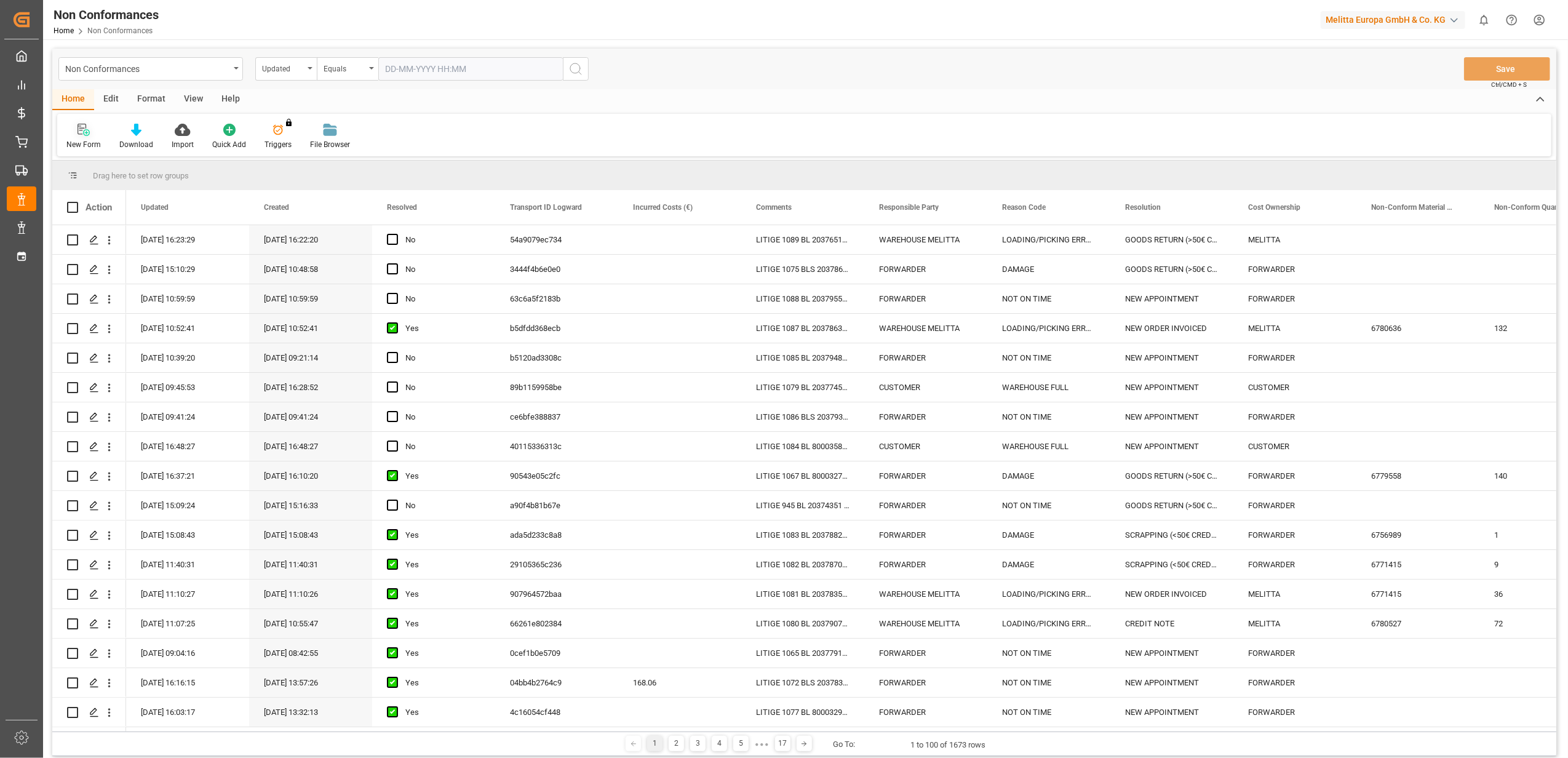
click at [87, 134] on icon at bounding box center [84, 130] width 12 height 12
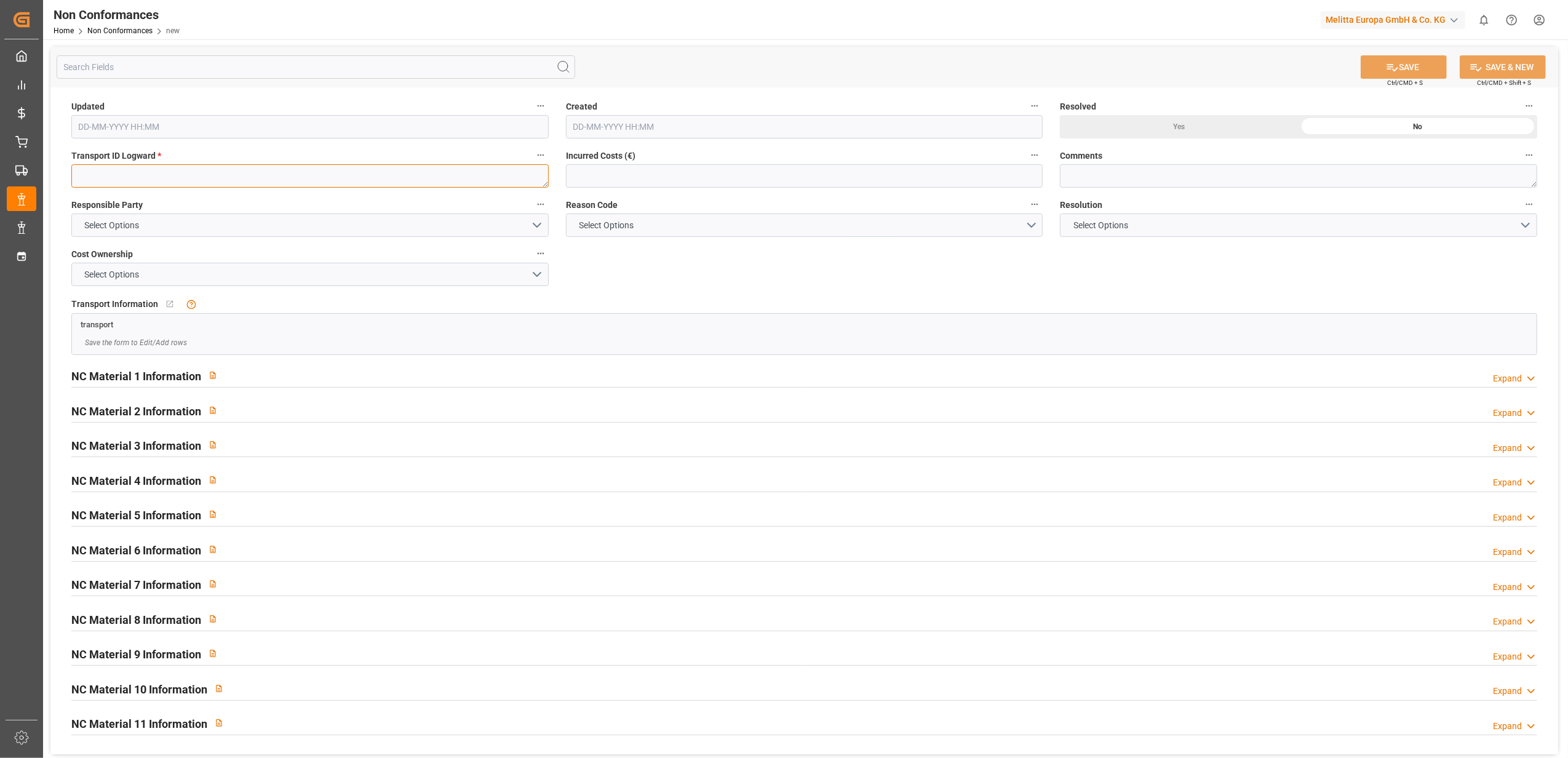
click at [330, 174] on textarea at bounding box center [310, 176] width 478 height 24
paste textarea "83be546ac9a9"
type textarea "83be546ac9a9"
click at [536, 222] on button "Select Options" at bounding box center [310, 225] width 478 height 24
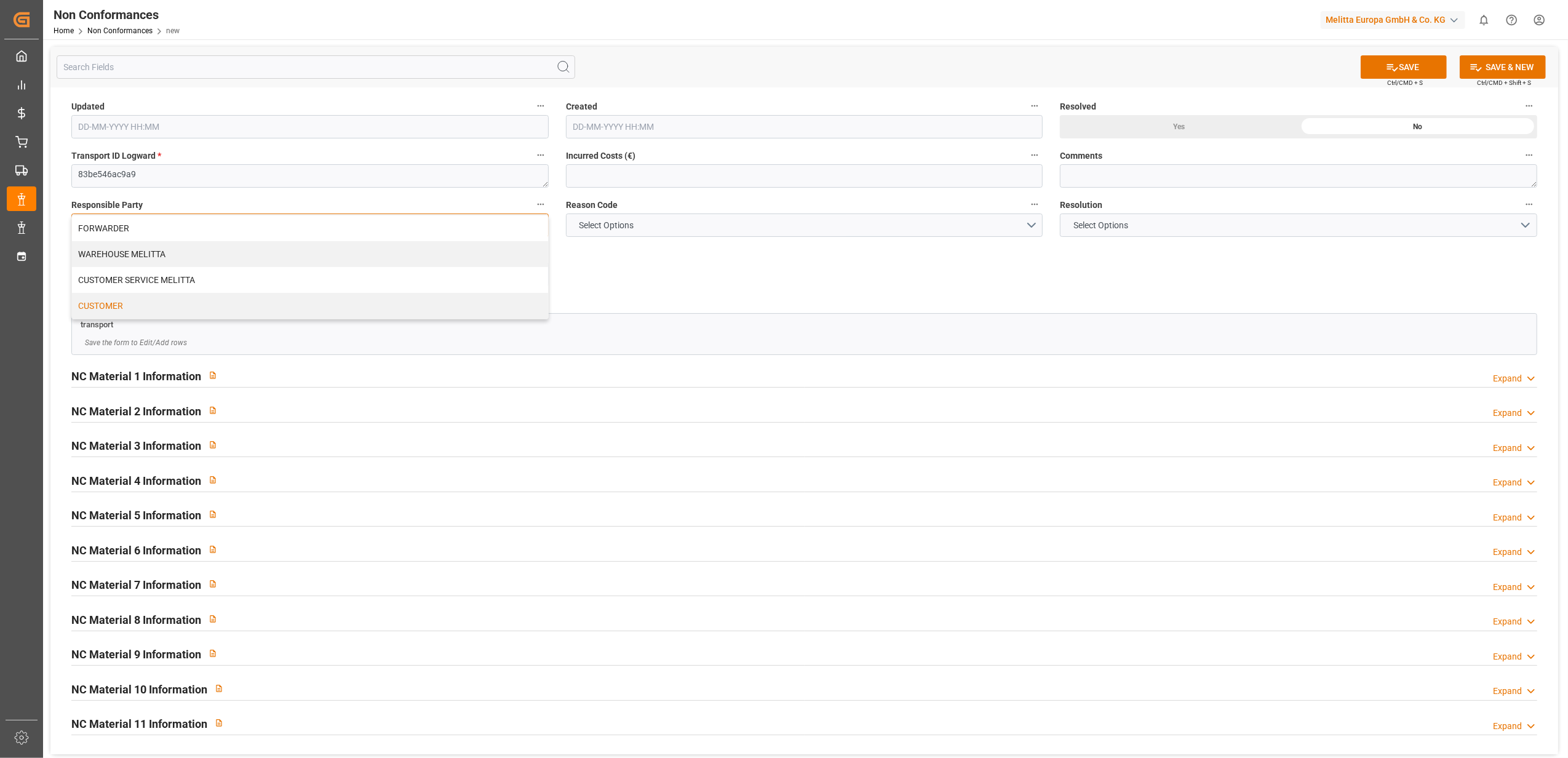
click at [416, 304] on div "CUSTOMER" at bounding box center [310, 305] width 476 height 26
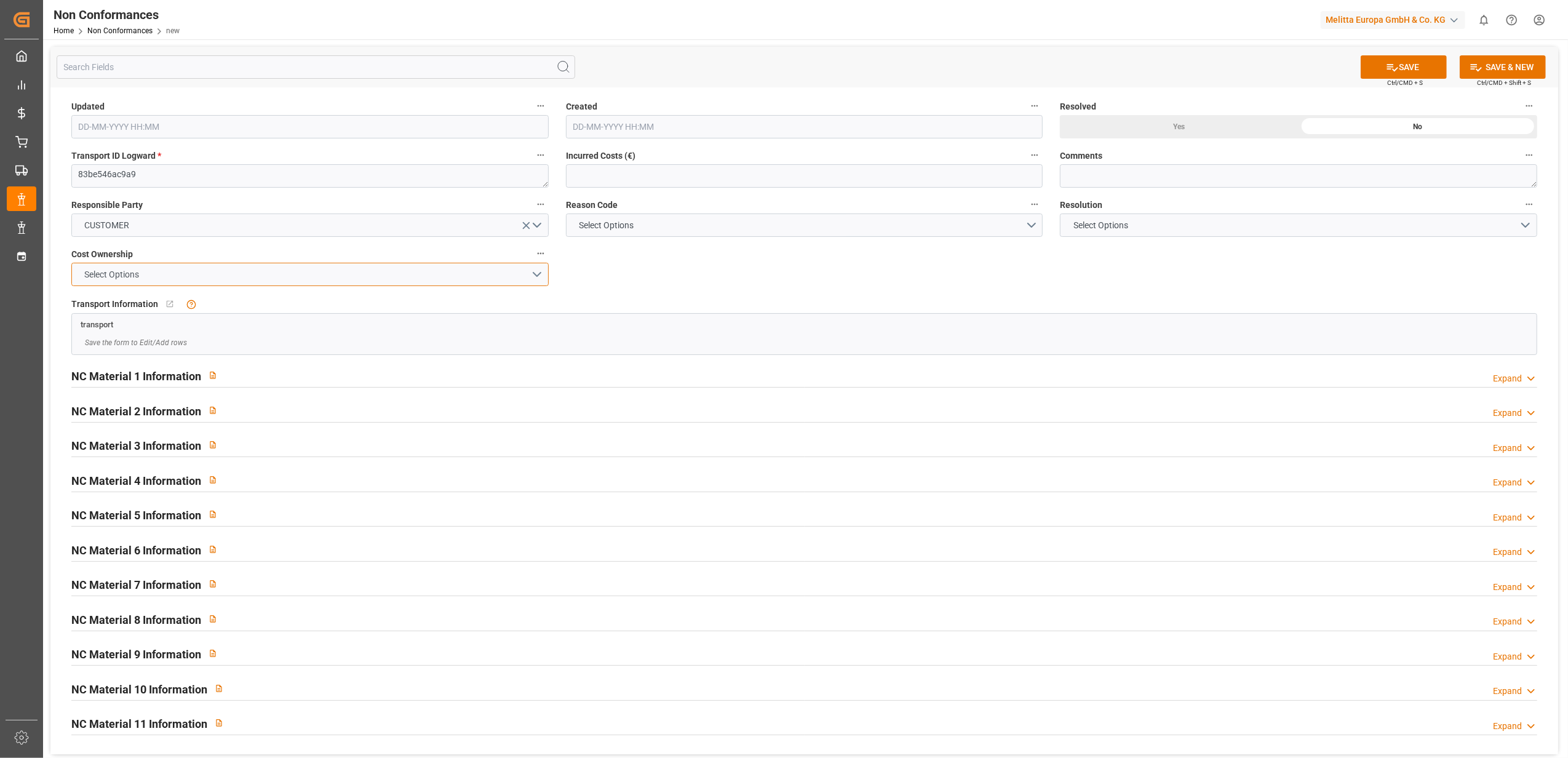
click at [539, 272] on button "Select Options" at bounding box center [310, 274] width 478 height 24
click at [466, 326] on div "CUSTOMER" at bounding box center [310, 329] width 476 height 26
click at [1029, 229] on button "Select Options" at bounding box center [805, 225] width 478 height 24
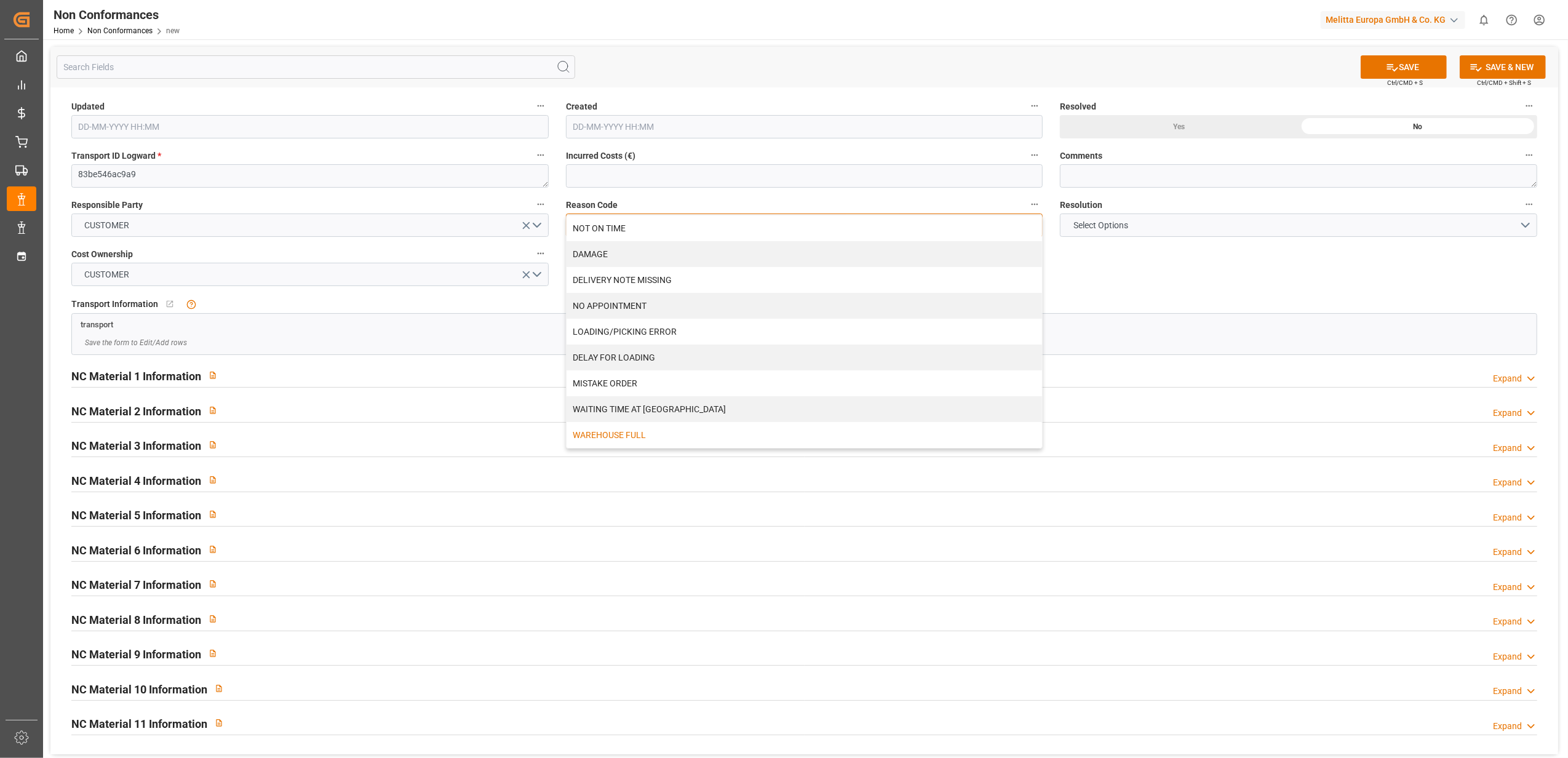
click at [683, 443] on div "WAREHOUSE FULL" at bounding box center [805, 435] width 476 height 26
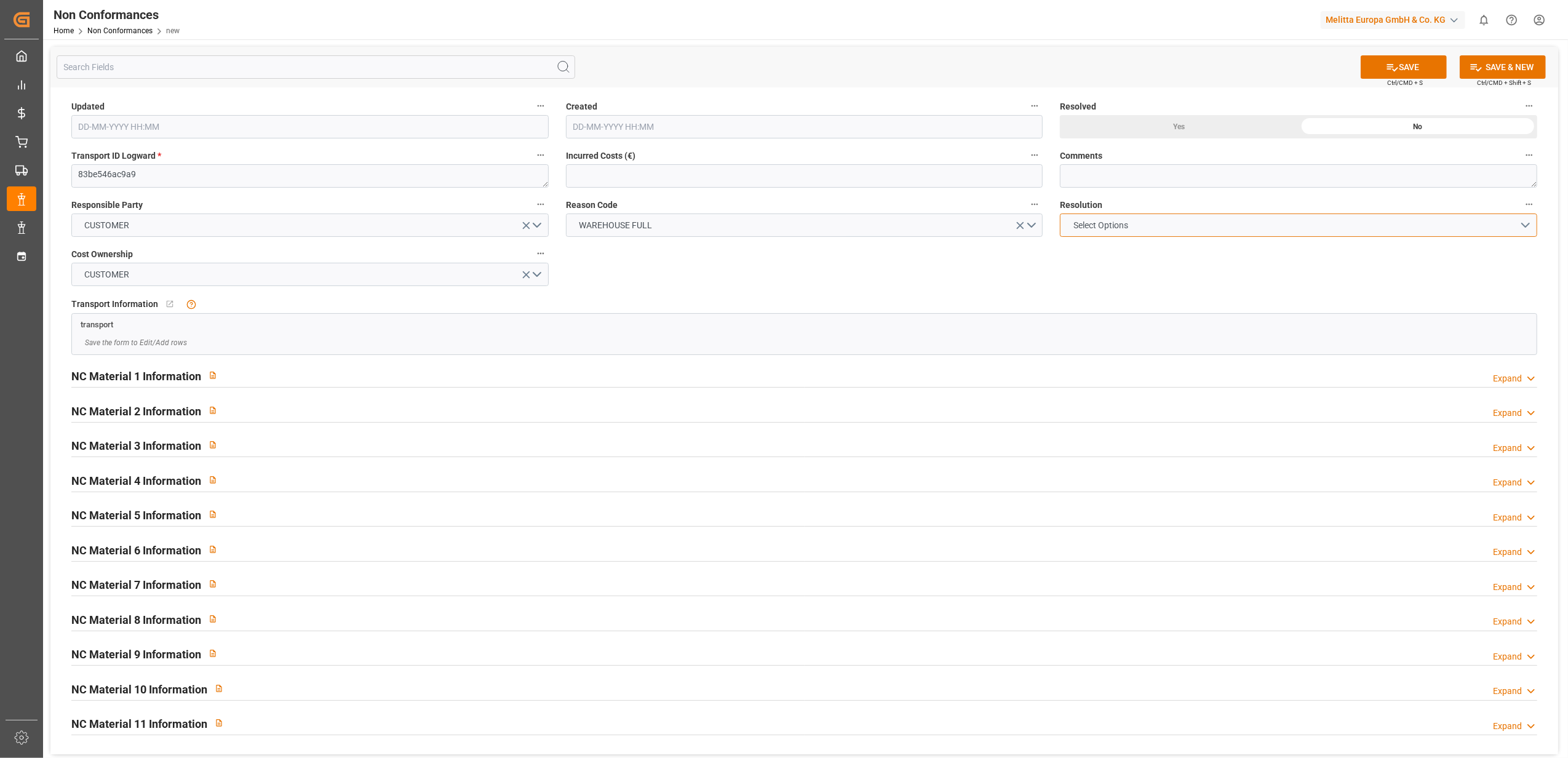
click at [1523, 220] on button "Select Options" at bounding box center [1298, 225] width 478 height 24
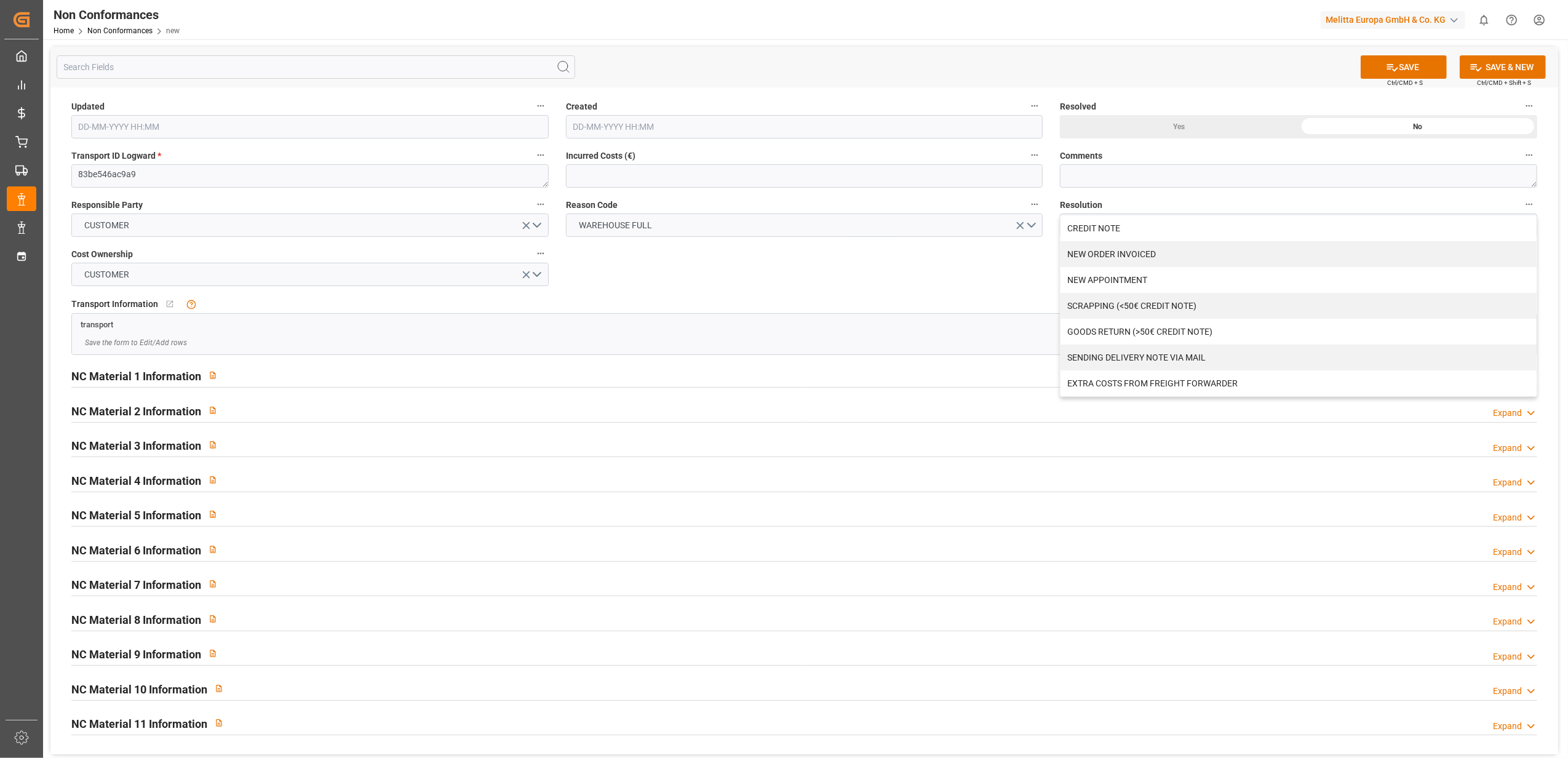
click at [886, 273] on div "Updated Created Resolved Yes No Transport ID Logward * 83be546ac9a9 Incurred Co…" at bounding box center [805, 420] width 1508 height 667
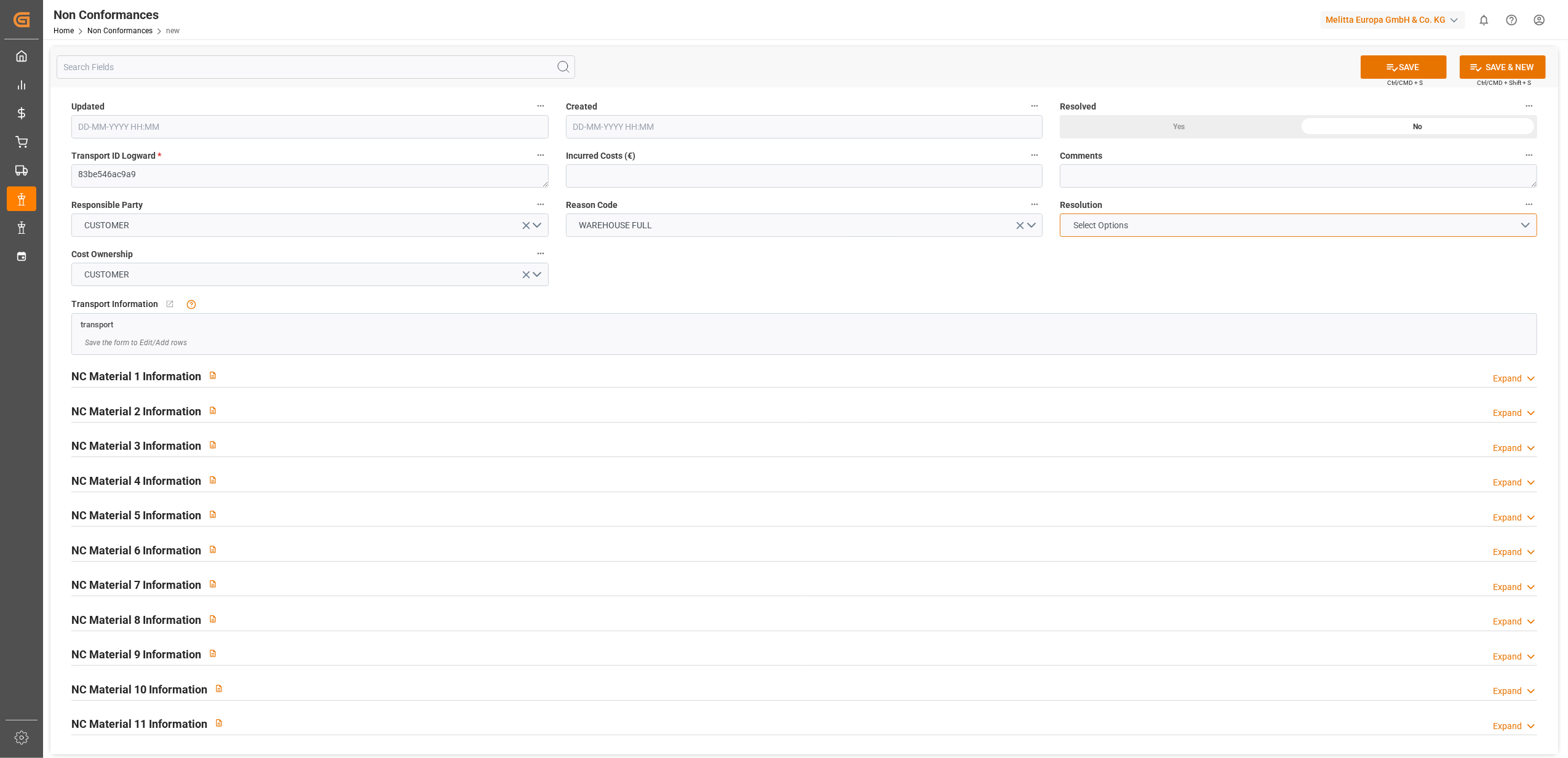
click at [1523, 223] on button "Select Options" at bounding box center [1298, 225] width 478 height 24
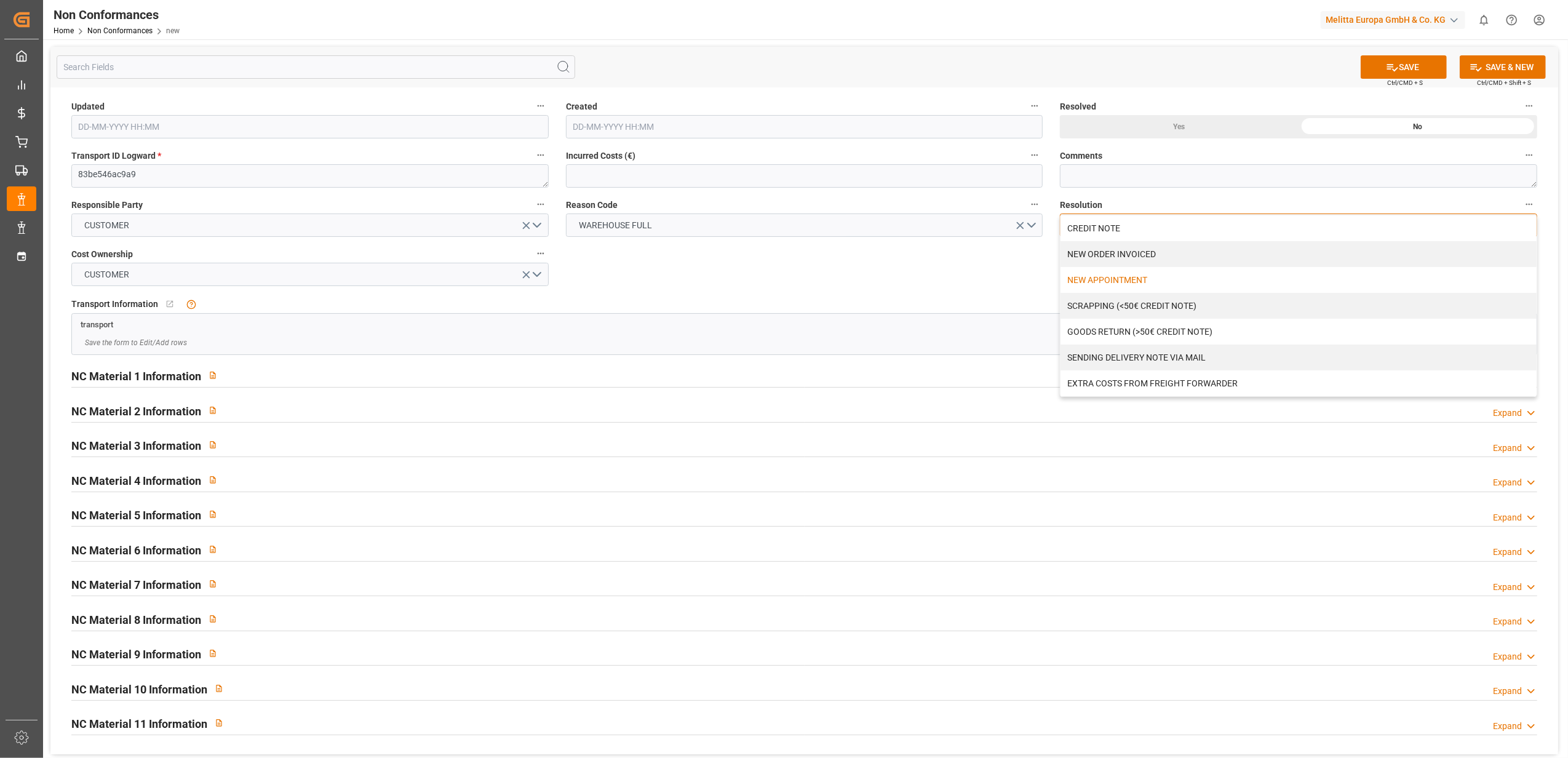
click at [1134, 285] on div "NEW APPOINTMENT" at bounding box center [1298, 280] width 476 height 26
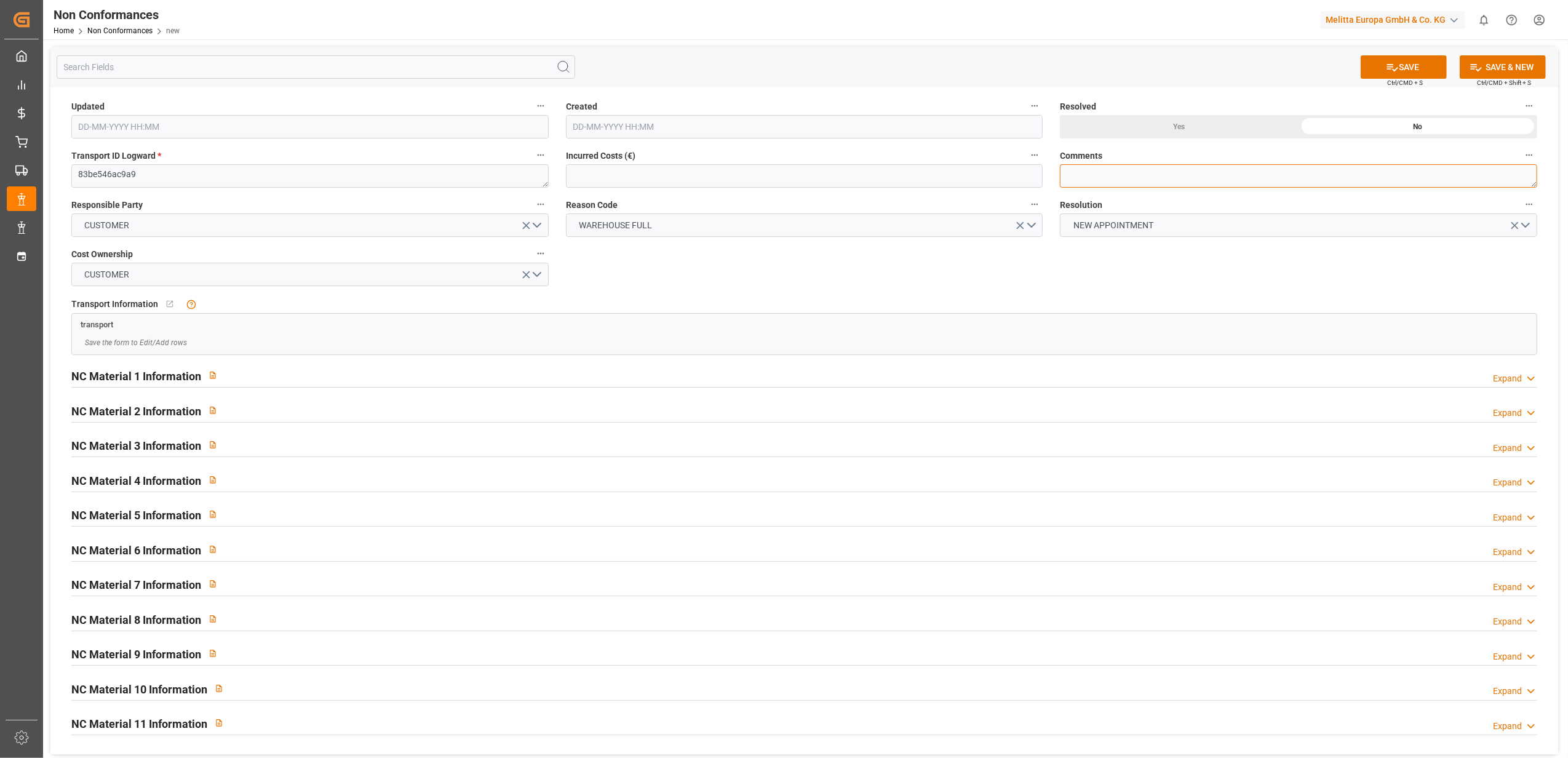
click at [1120, 175] on textarea at bounding box center [1298, 176] width 478 height 24
type textarea "LITIGE 1090BL 20379326 Commande refusée le 3/10 "déjà reçue""
click at [1402, 68] on button "SAVE" at bounding box center [1403, 67] width 86 height 24
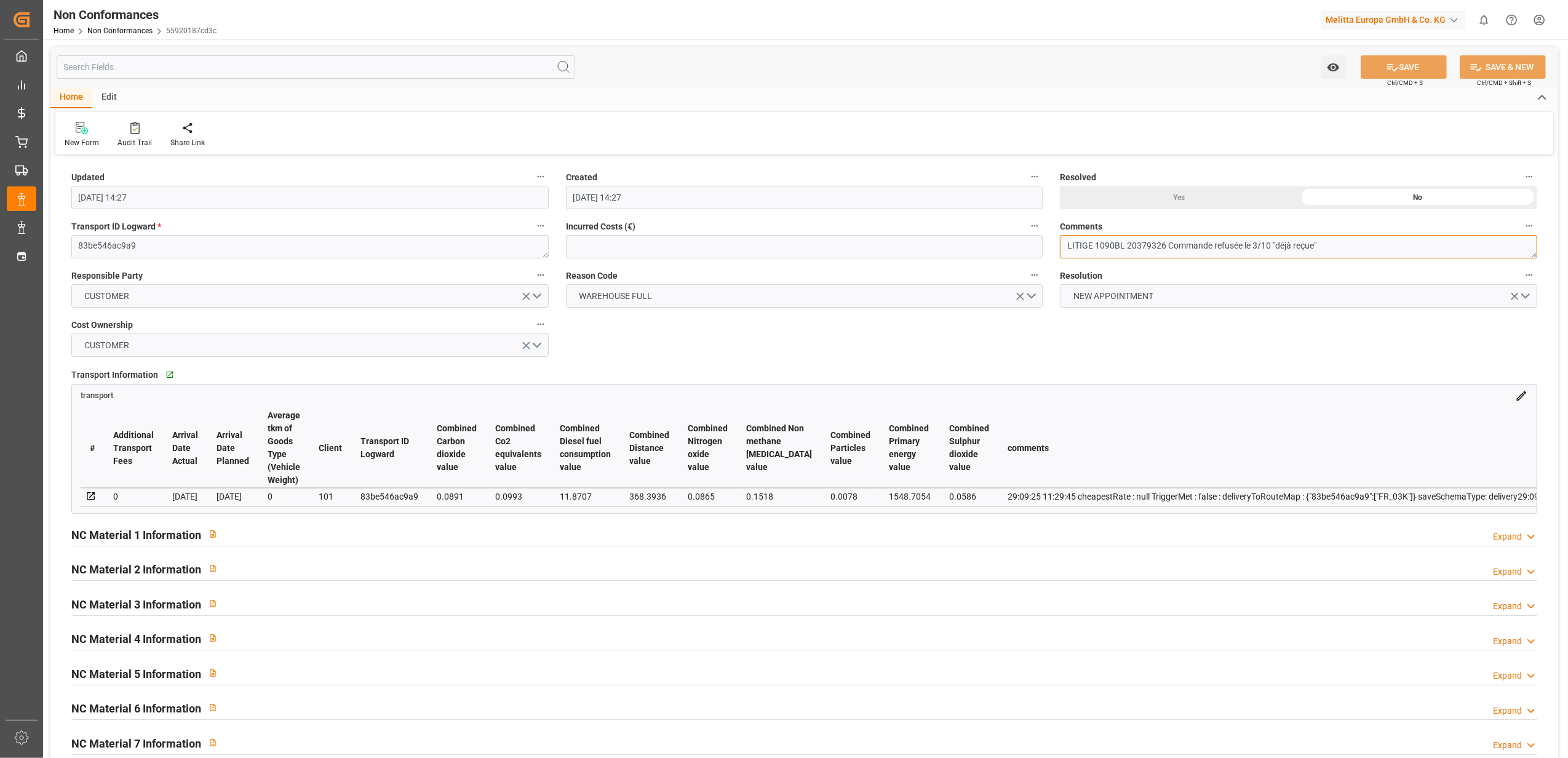
click at [1113, 244] on textarea "LITIGE 1090BL 20379326 Commande refusée le 3/10 "déjà reçue"" at bounding box center [1298, 247] width 478 height 24
type textarea "LITIGE 1090 BL 20379326 Commande refusée le 3/10 "déjà reçue""
click at [1423, 70] on button "SAVE" at bounding box center [1403, 67] width 86 height 24
type input "07-10-2025 14:48"
